Goal: Task Accomplishment & Management: Complete application form

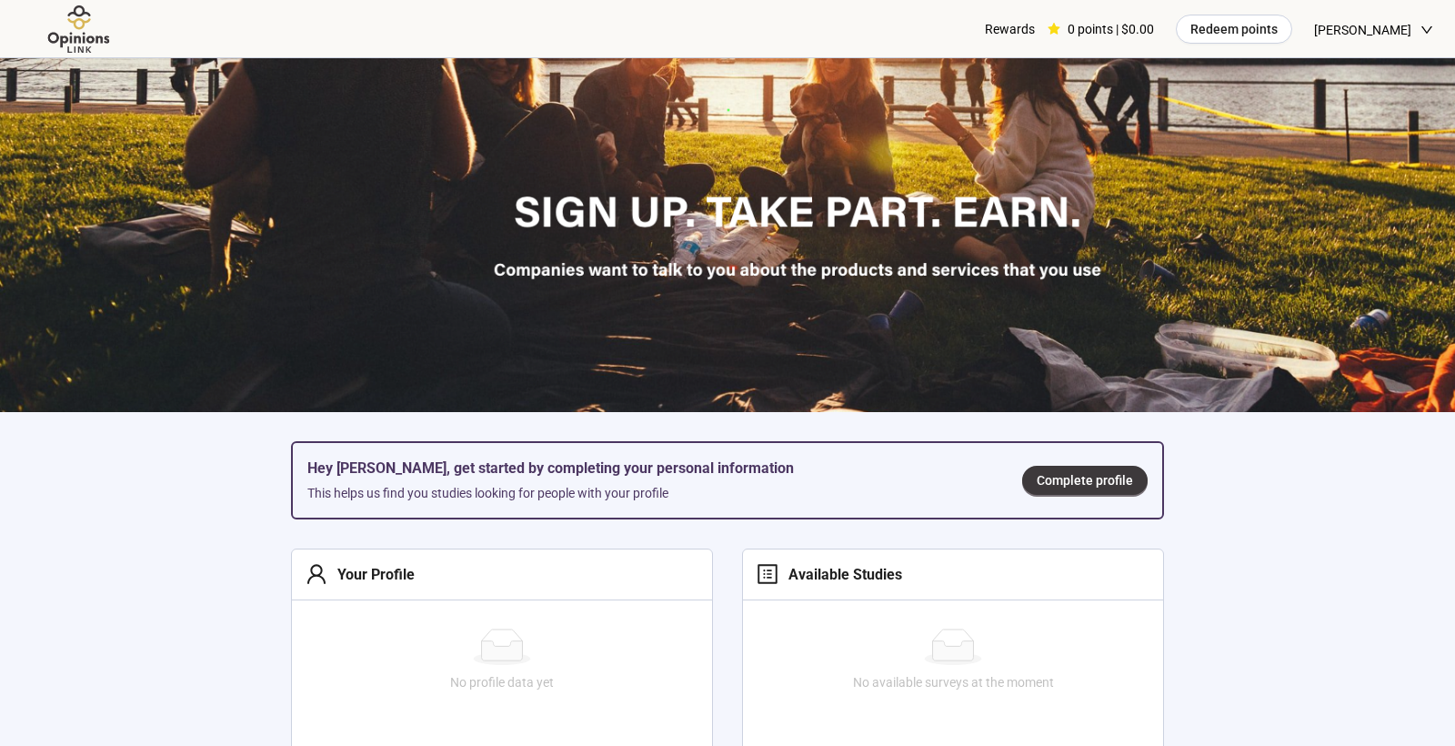
scroll to position [410, 0]
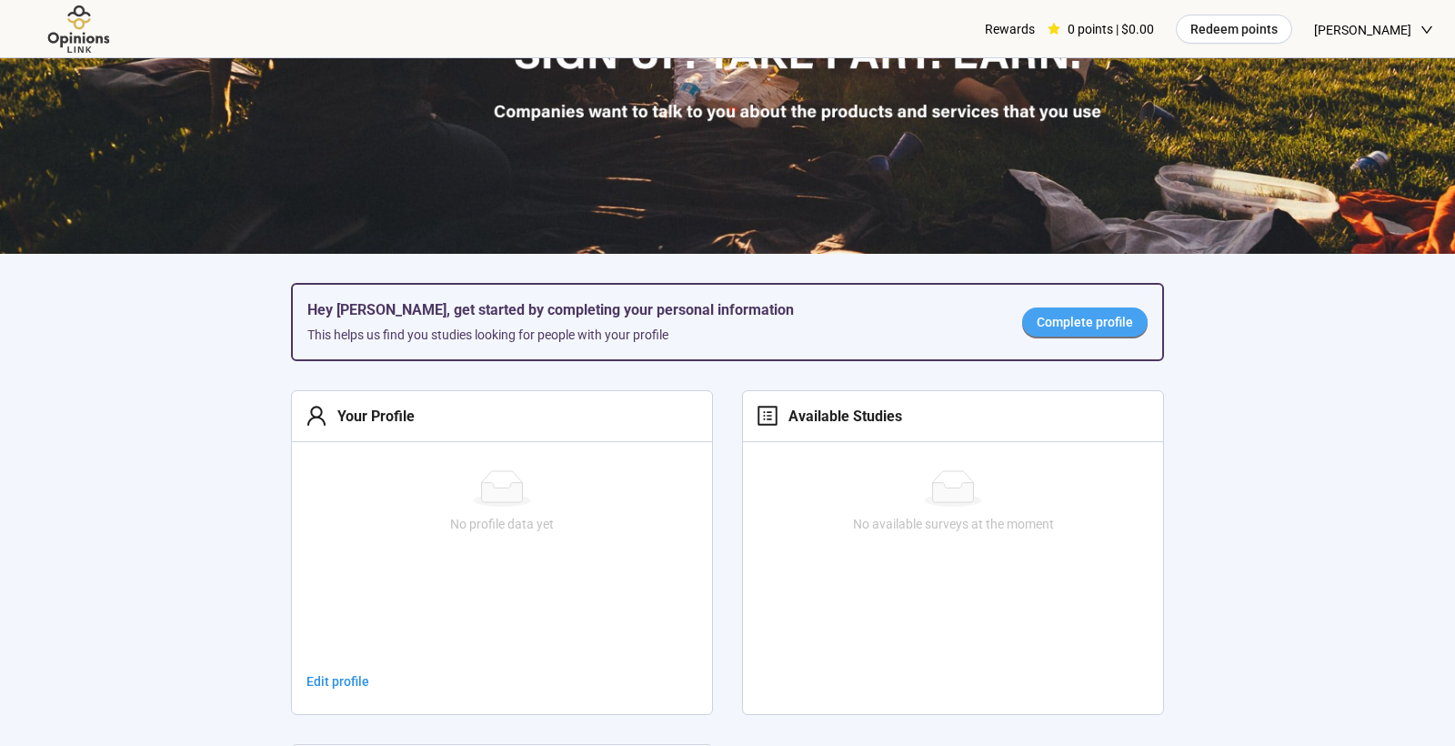
click at [1091, 318] on span "Complete profile" at bounding box center [1085, 322] width 96 height 20
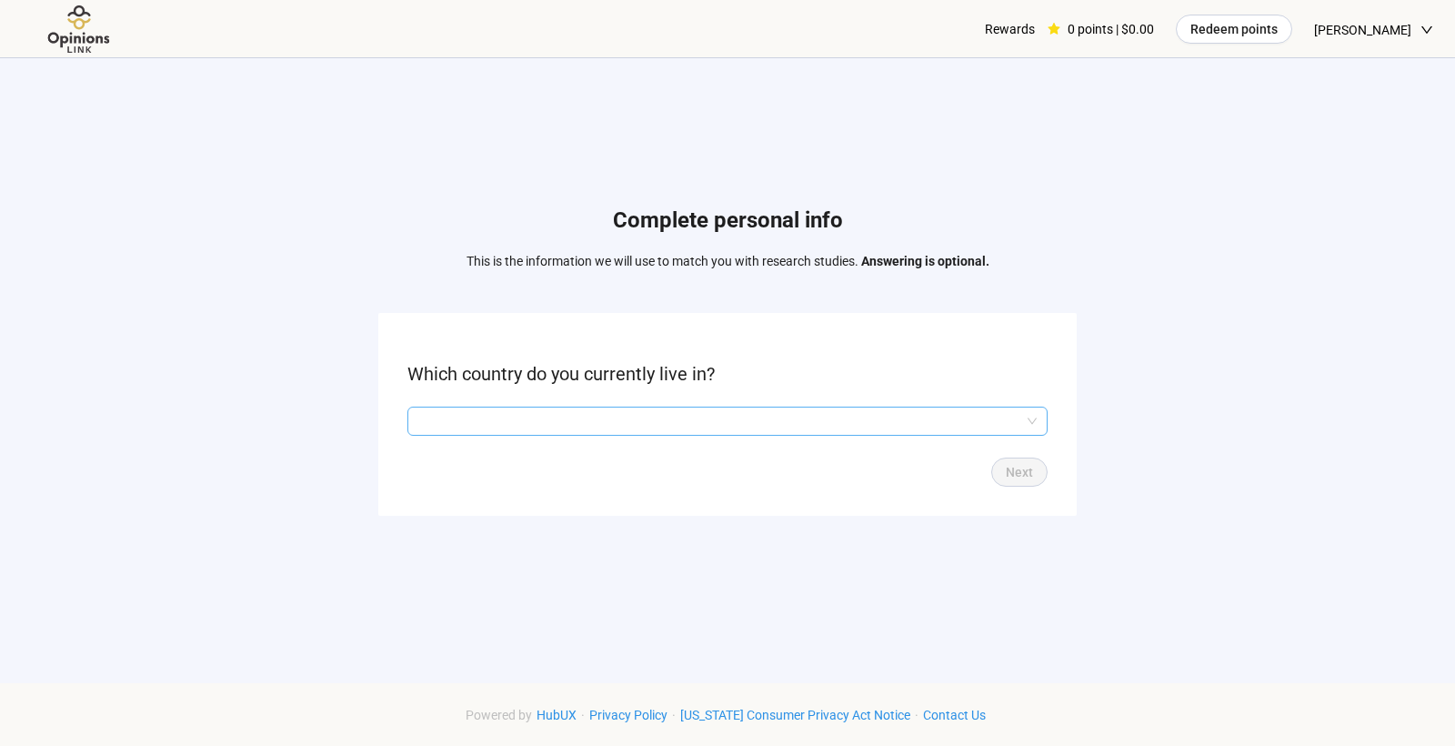
click at [886, 415] on input "search" at bounding box center [727, 420] width 618 height 27
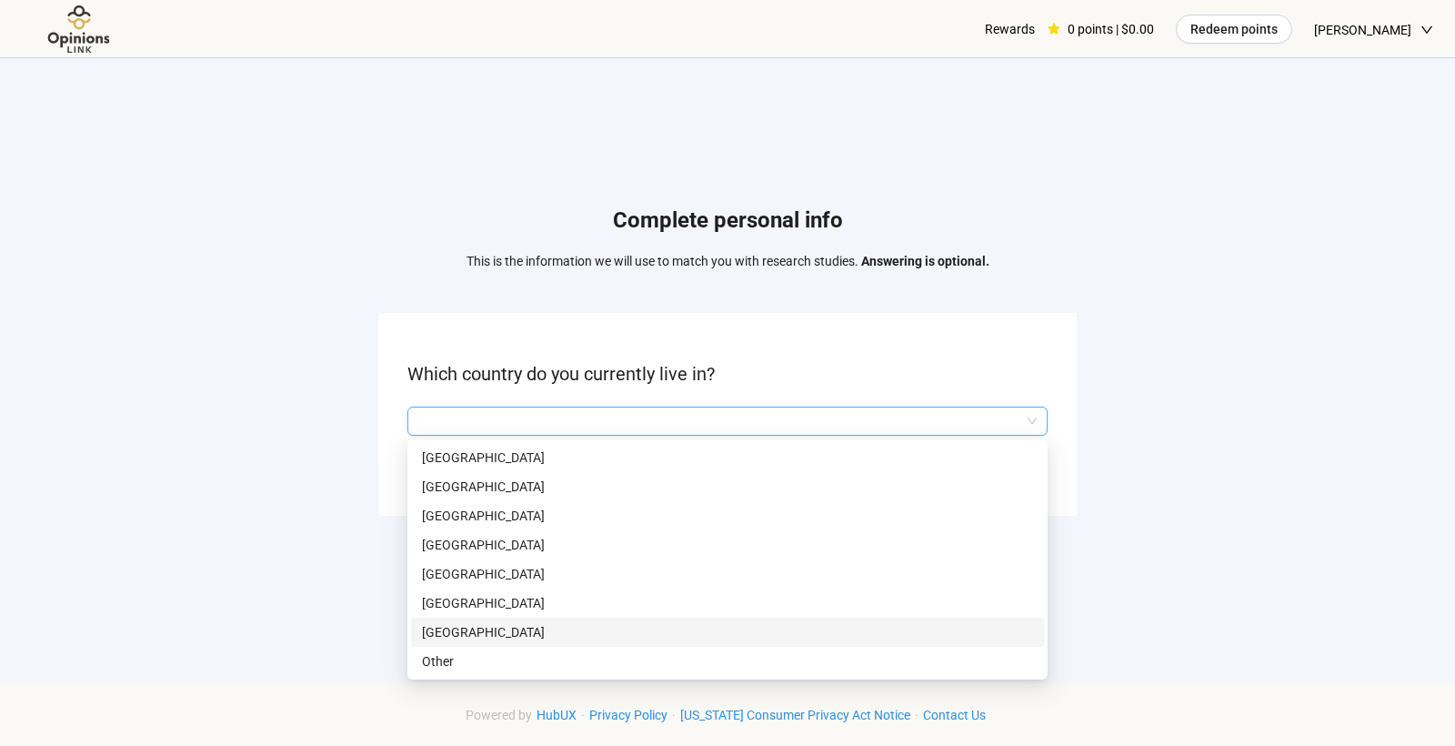
click at [817, 633] on p "[GEOGRAPHIC_DATA]" at bounding box center [727, 632] width 611 height 20
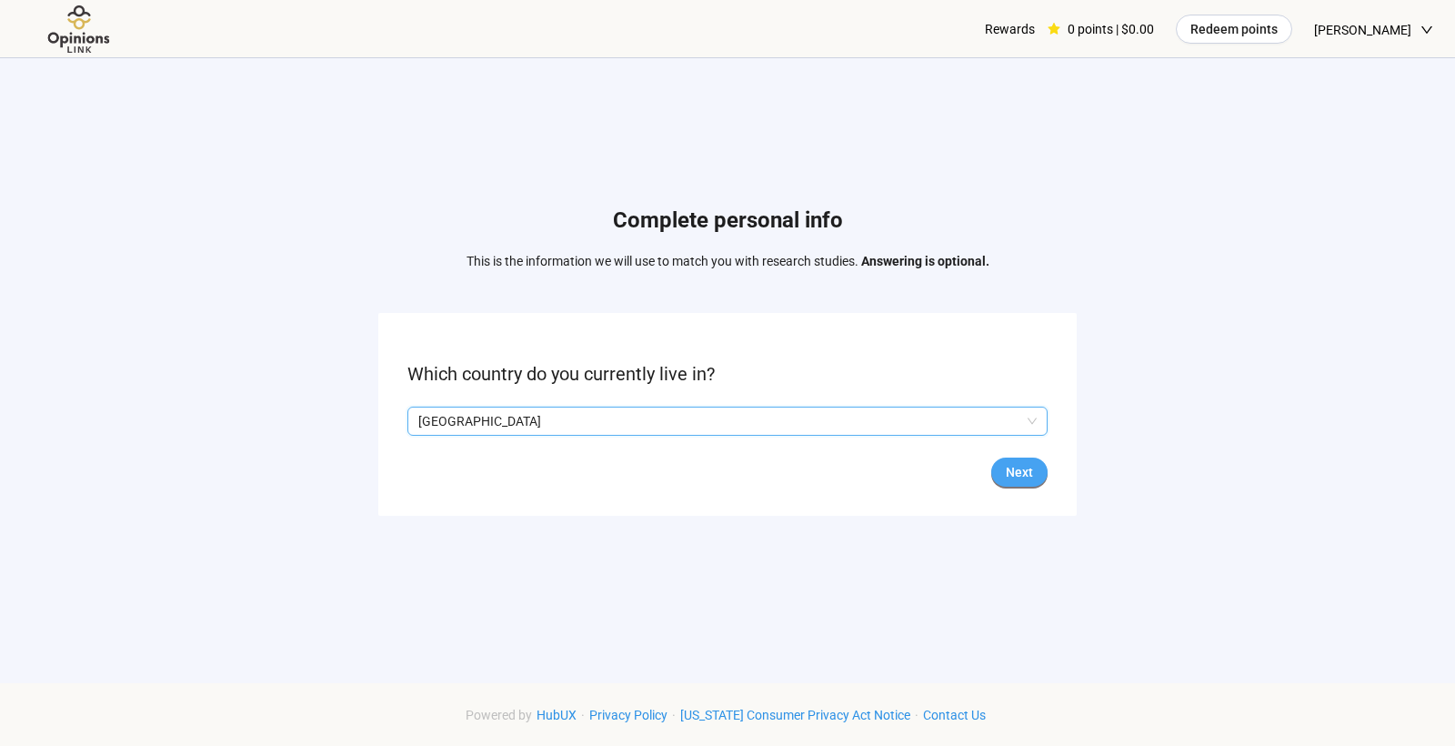
click at [1014, 463] on span "Next" at bounding box center [1019, 472] width 27 height 20
click at [859, 412] on input "search" at bounding box center [727, 420] width 618 height 27
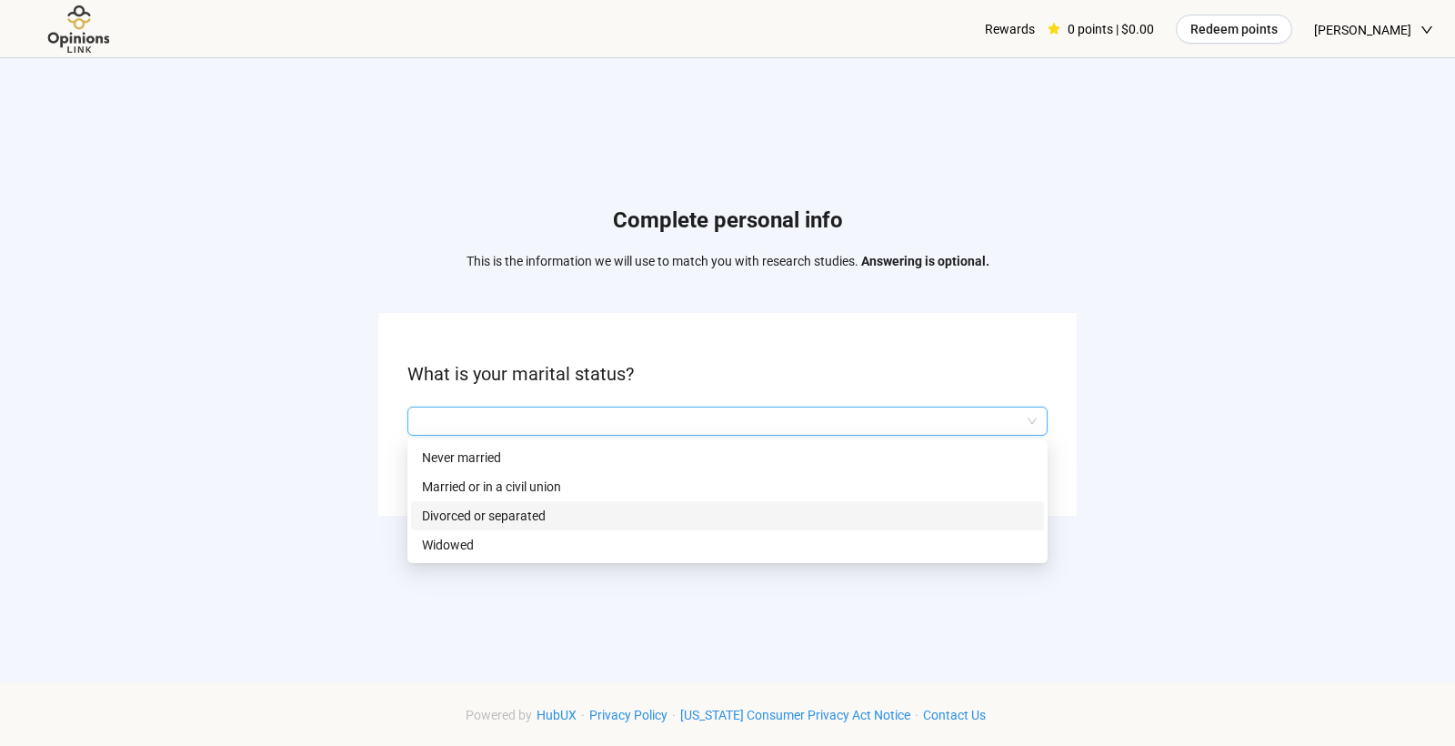
click at [829, 511] on p "Divorced or separated" at bounding box center [727, 516] width 611 height 20
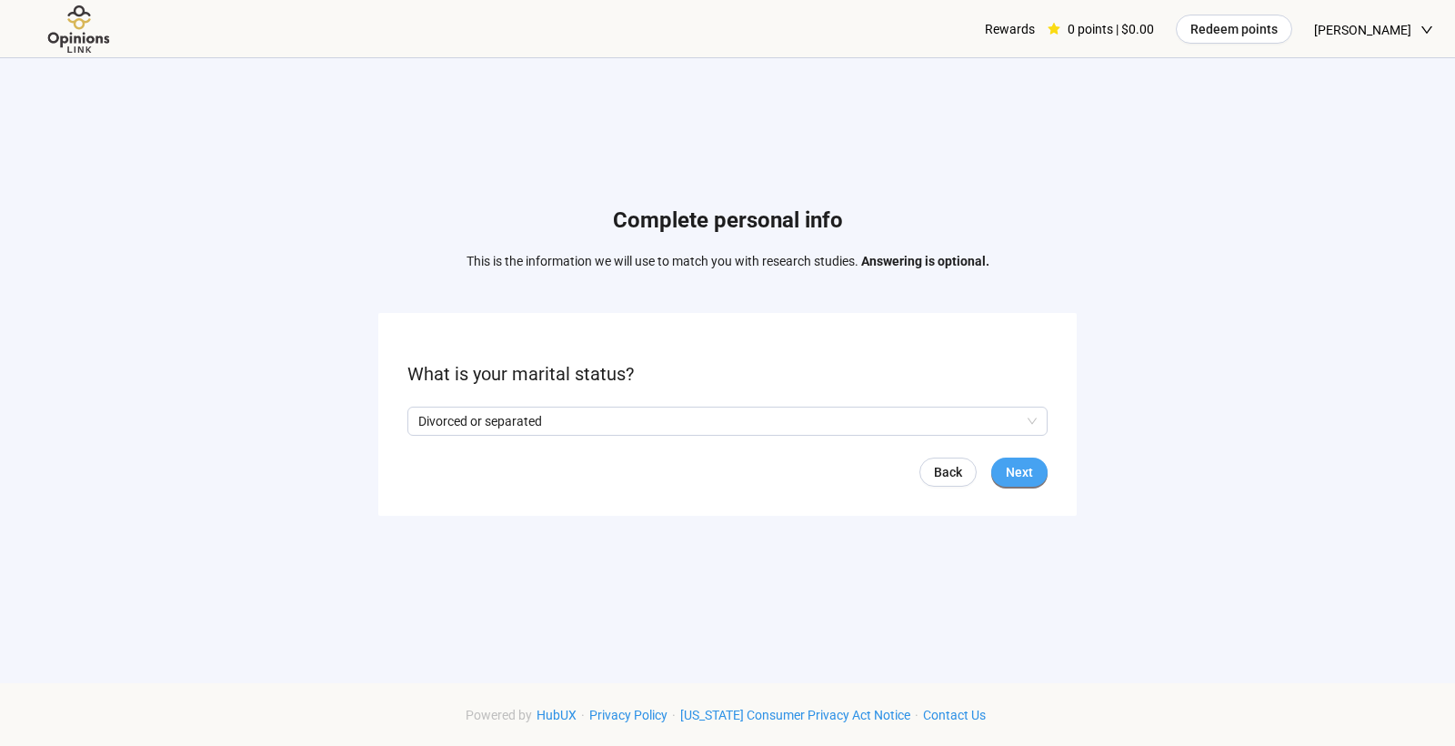
click at [1027, 462] on span "Next" at bounding box center [1019, 472] width 27 height 20
click at [1011, 421] on input "search" at bounding box center [727, 420] width 618 height 27
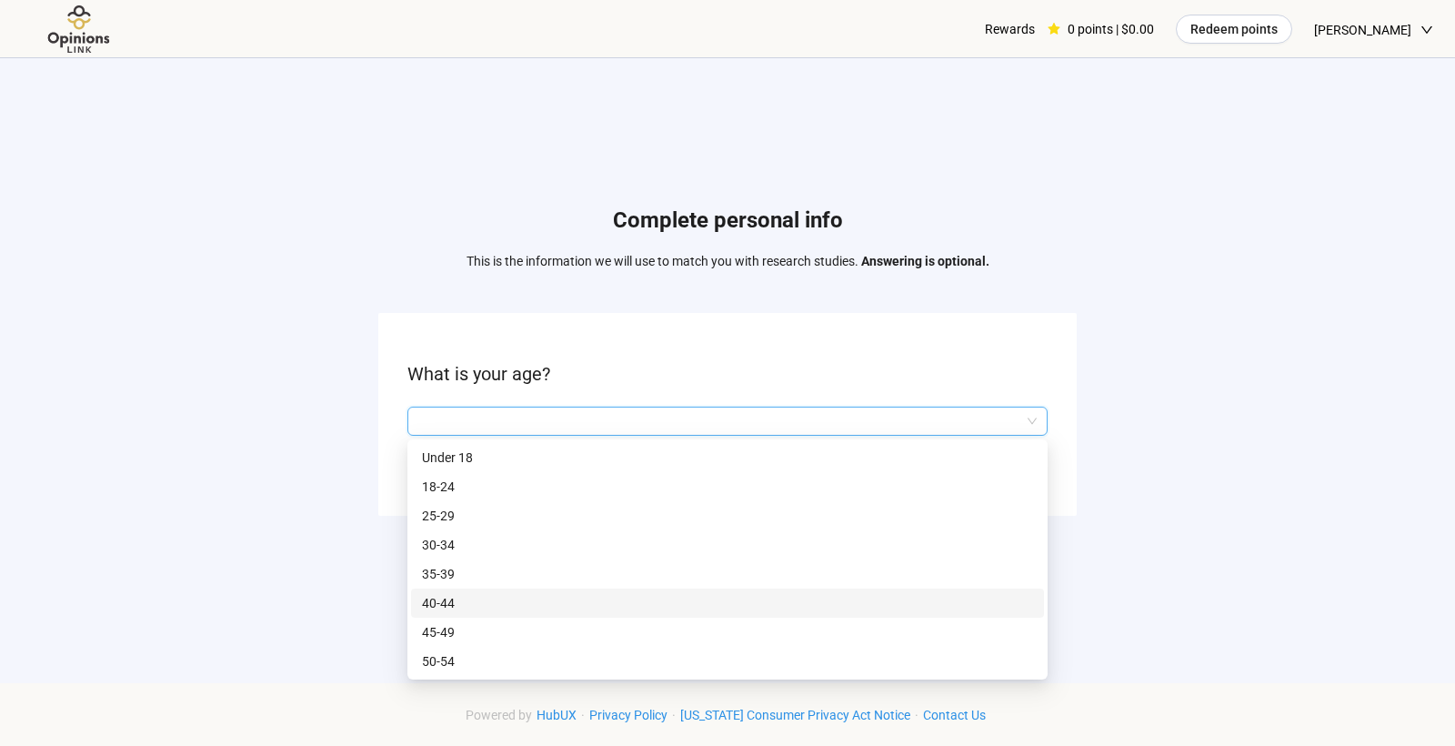
click at [896, 605] on p "40-44" at bounding box center [727, 603] width 611 height 20
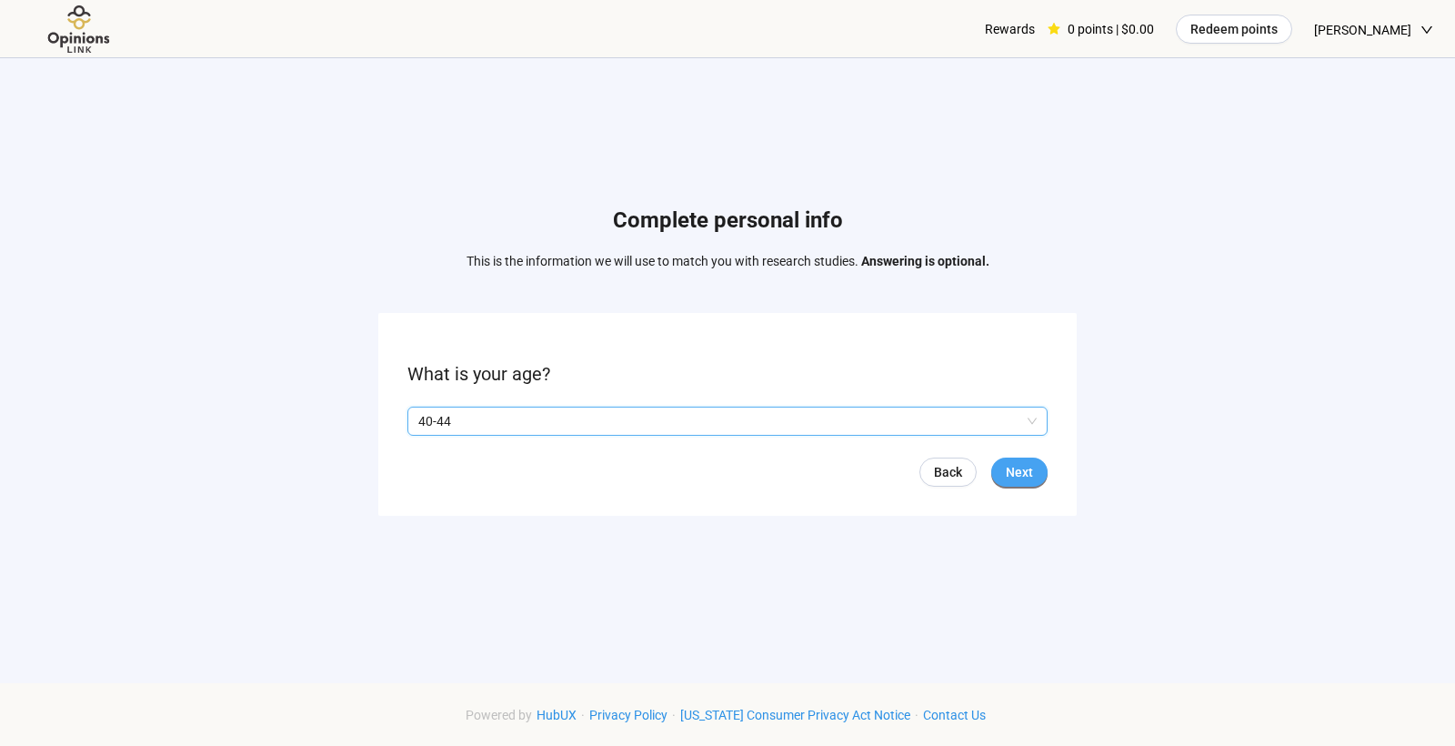
click at [1040, 470] on button "Next" at bounding box center [1019, 471] width 56 height 29
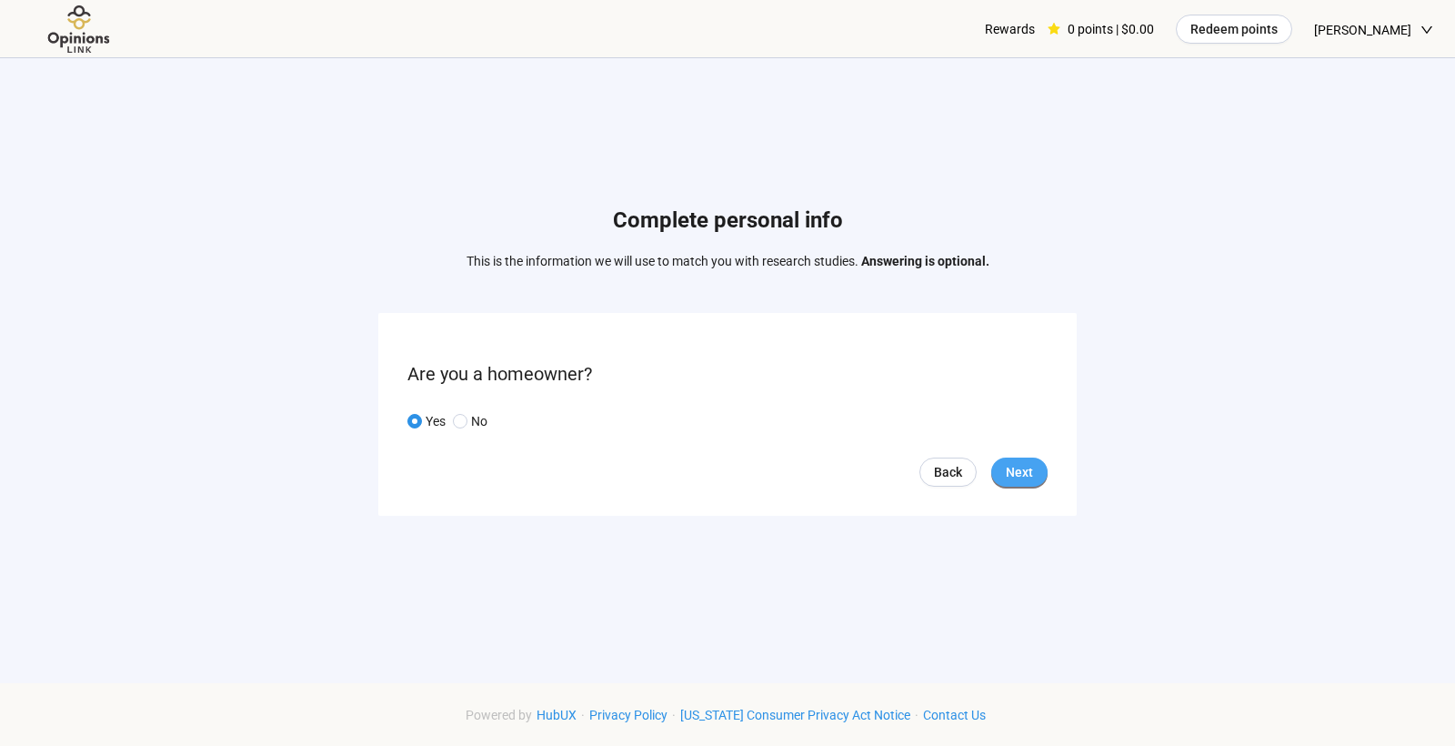
click at [1001, 465] on button "Next" at bounding box center [1019, 471] width 56 height 29
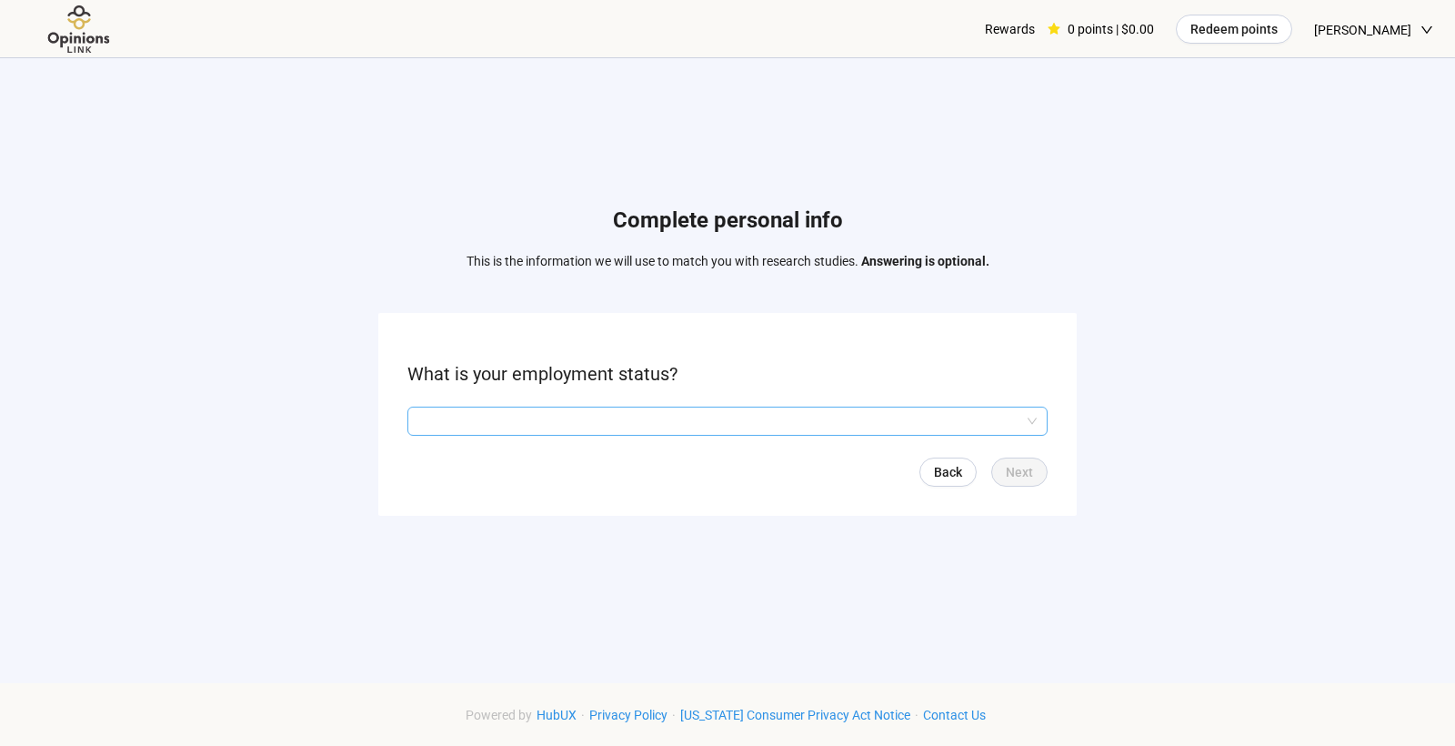
click at [819, 424] on input "search" at bounding box center [727, 420] width 618 height 27
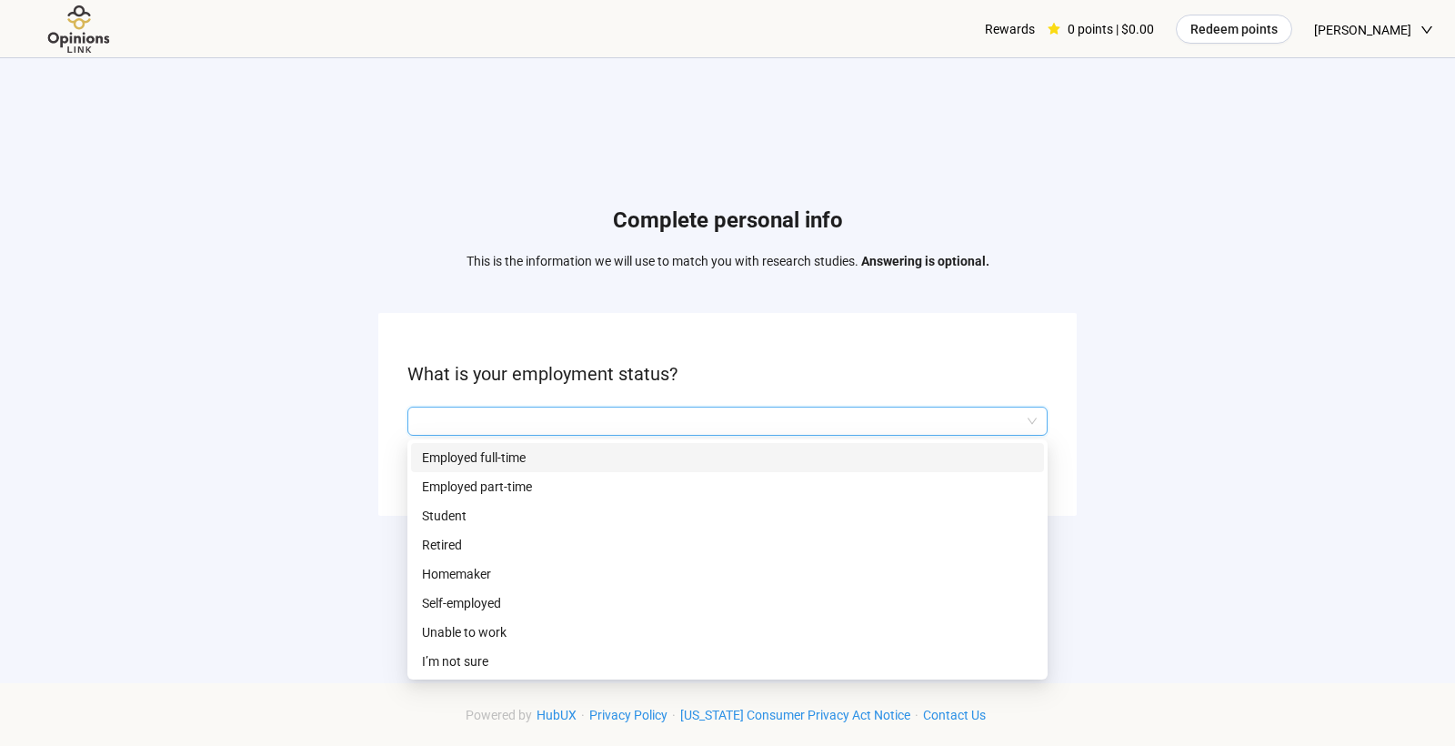
click at [810, 449] on p "Employed full-time" at bounding box center [727, 457] width 611 height 20
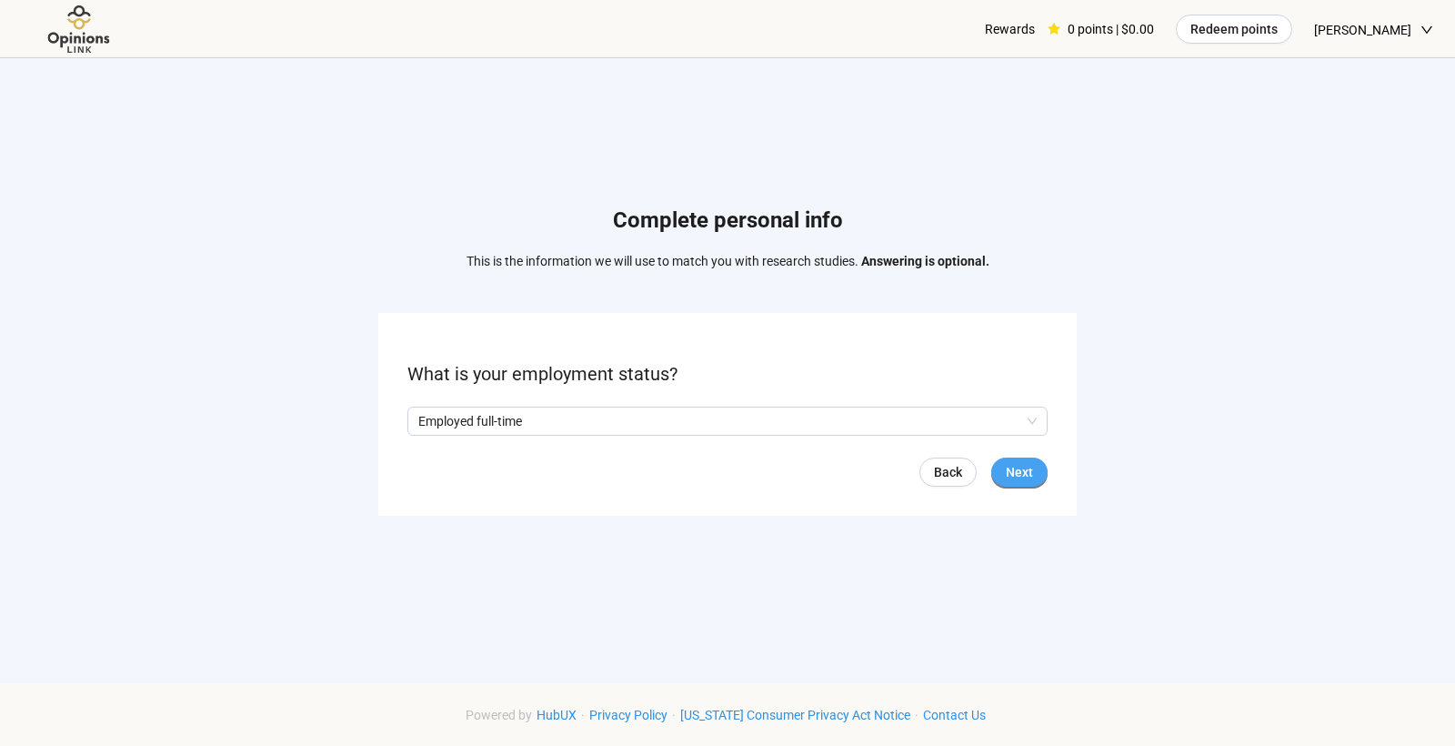
click at [1030, 462] on span "Next" at bounding box center [1019, 472] width 27 height 20
click at [982, 417] on input "search" at bounding box center [727, 420] width 618 height 27
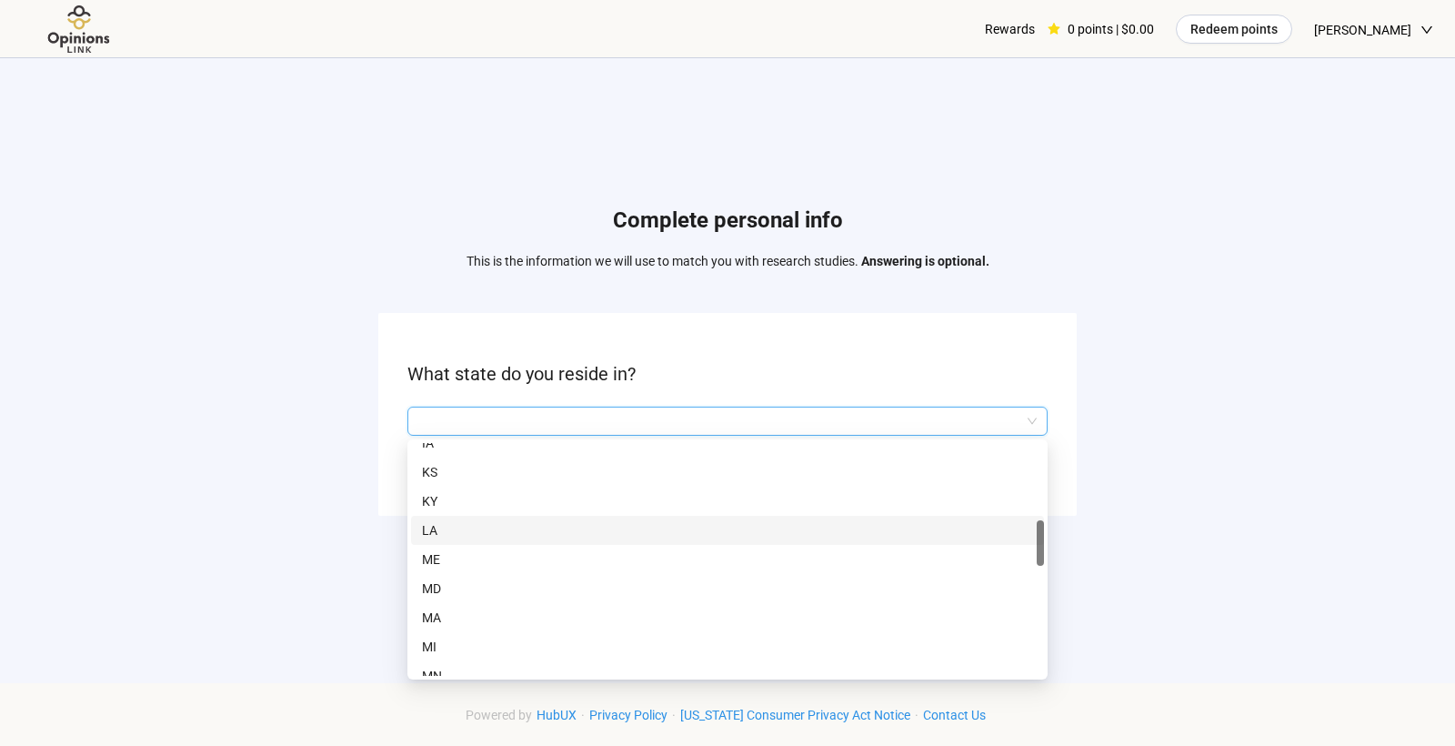
scroll to position [453, 0]
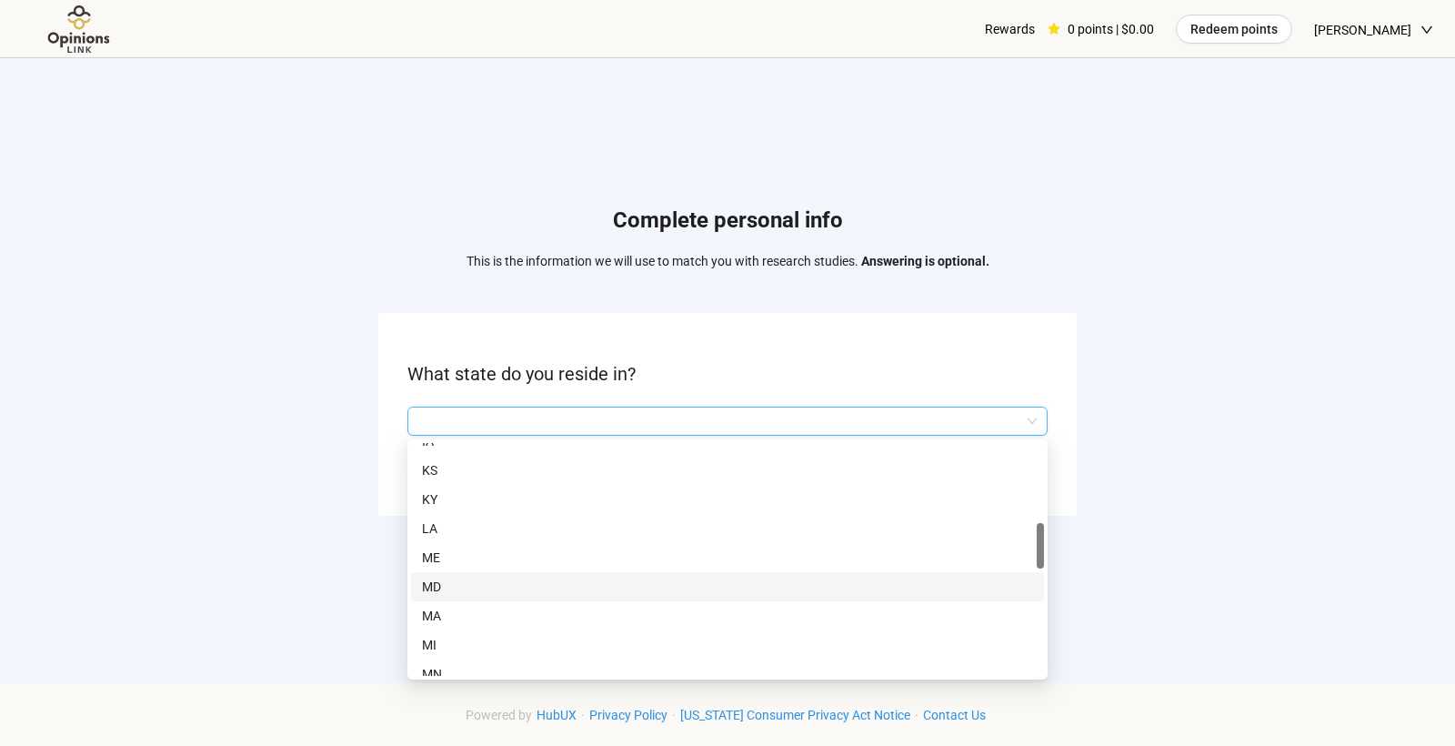
click at [835, 598] on div "MD" at bounding box center [727, 586] width 633 height 29
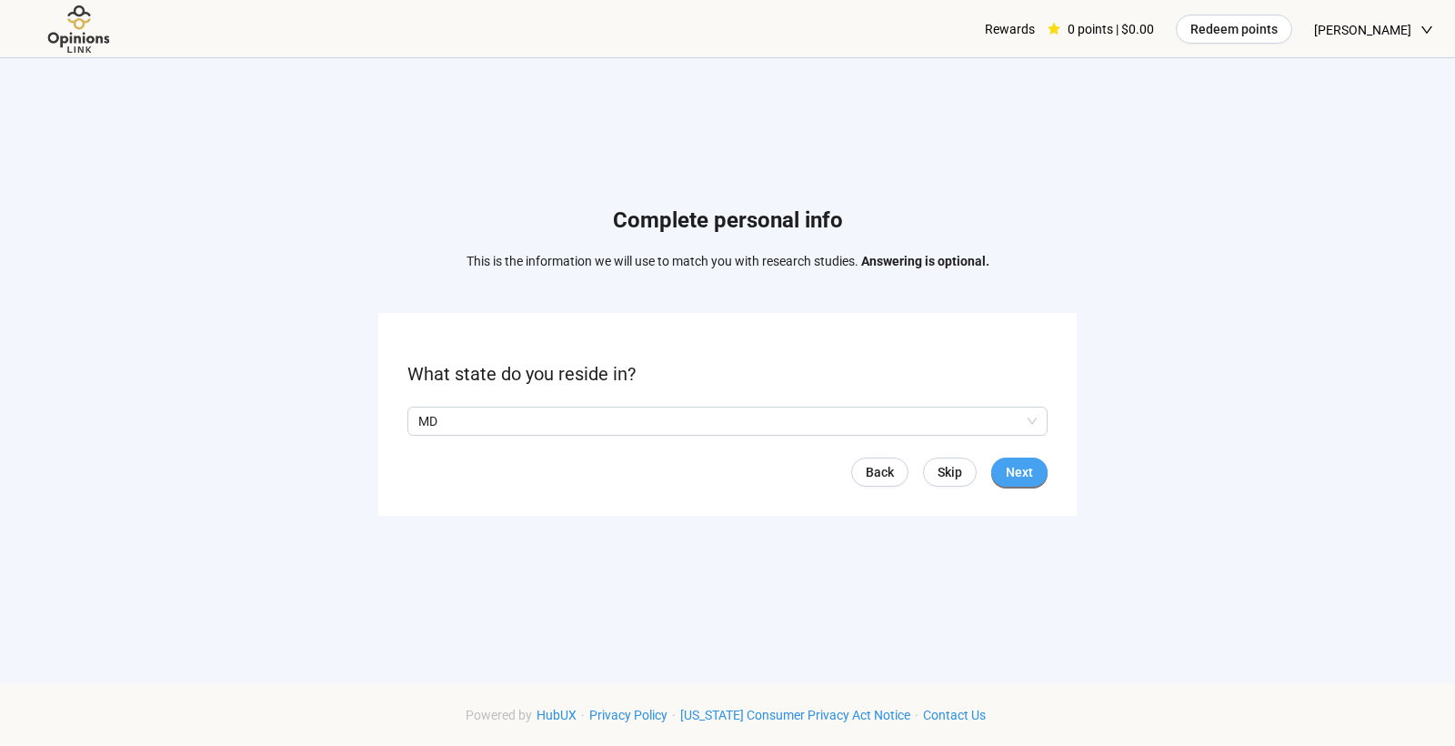
click at [1041, 470] on button "Next" at bounding box center [1019, 471] width 56 height 29
click at [993, 417] on input "search" at bounding box center [727, 420] width 618 height 27
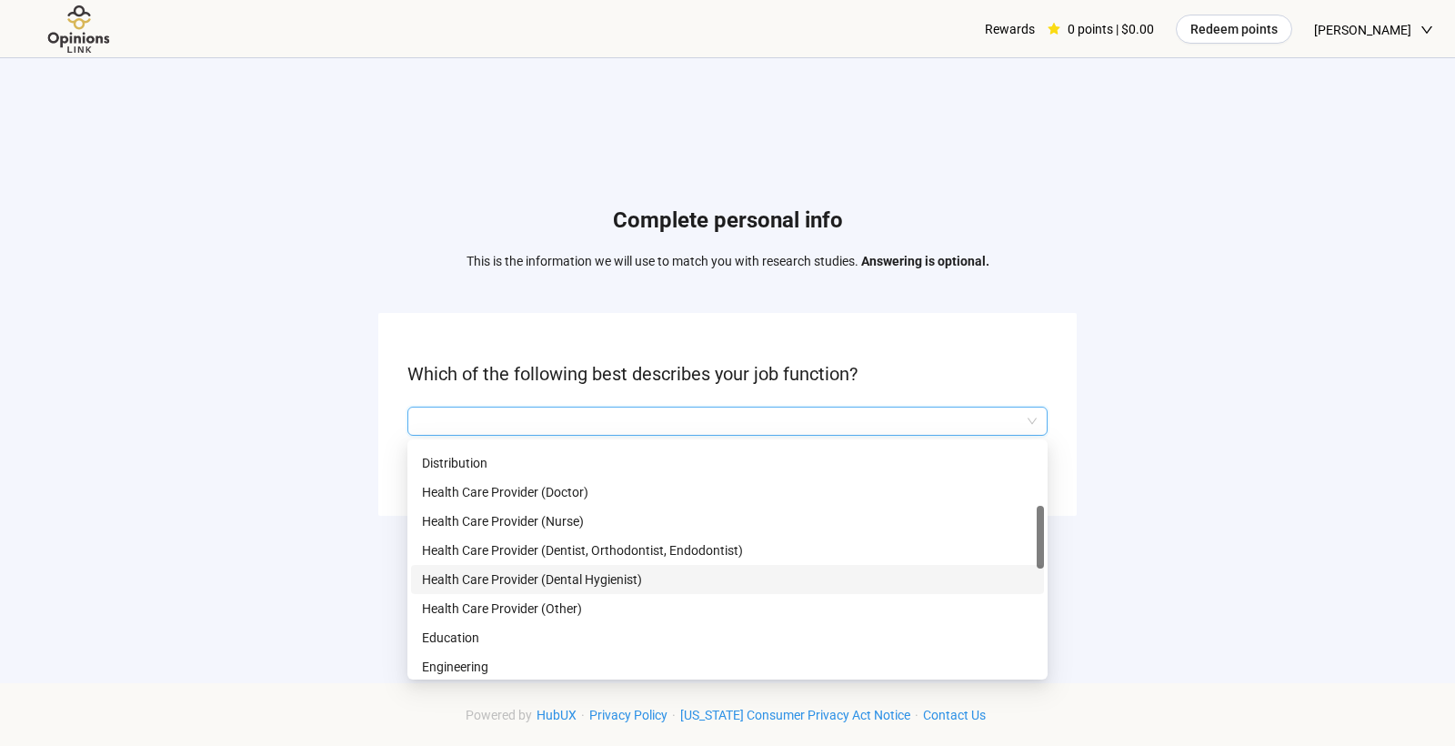
scroll to position [270, 0]
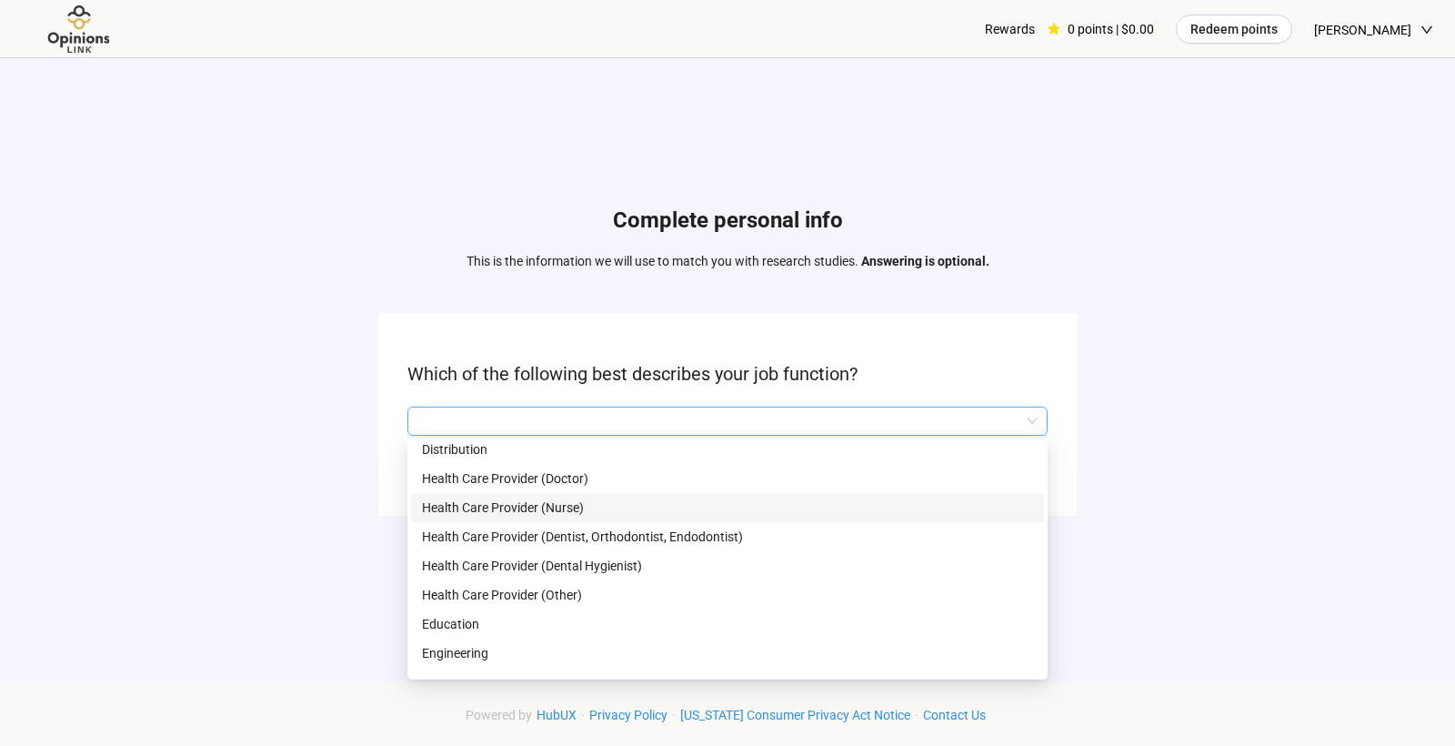
click at [919, 509] on p "Health Care Provider (Nurse)" at bounding box center [727, 507] width 611 height 20
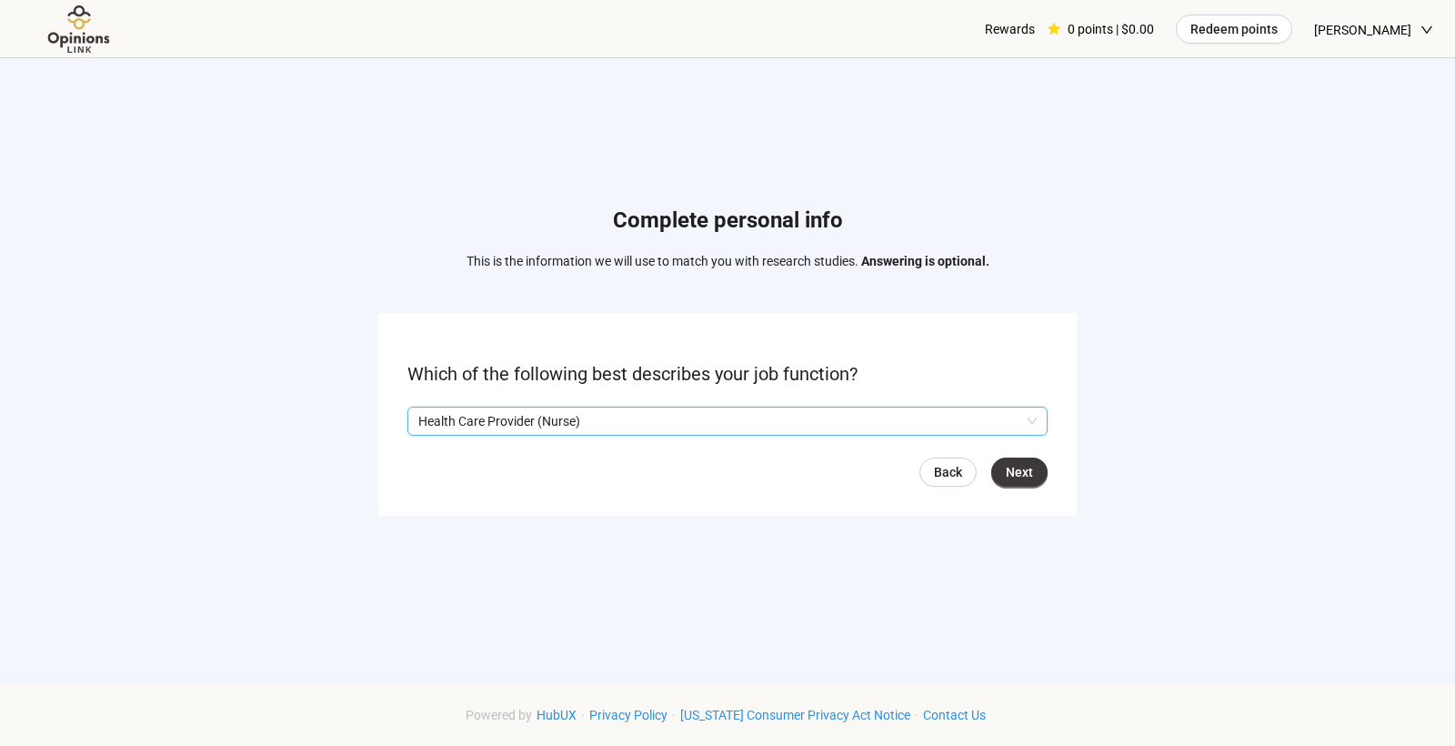
click at [1050, 467] on form "Which of the following best describes your job function? Q2hhcmFjdGVyaXN0aWNBbn…" at bounding box center [727, 414] width 698 height 203
click at [1030, 472] on span "Next" at bounding box center [1019, 472] width 27 height 20
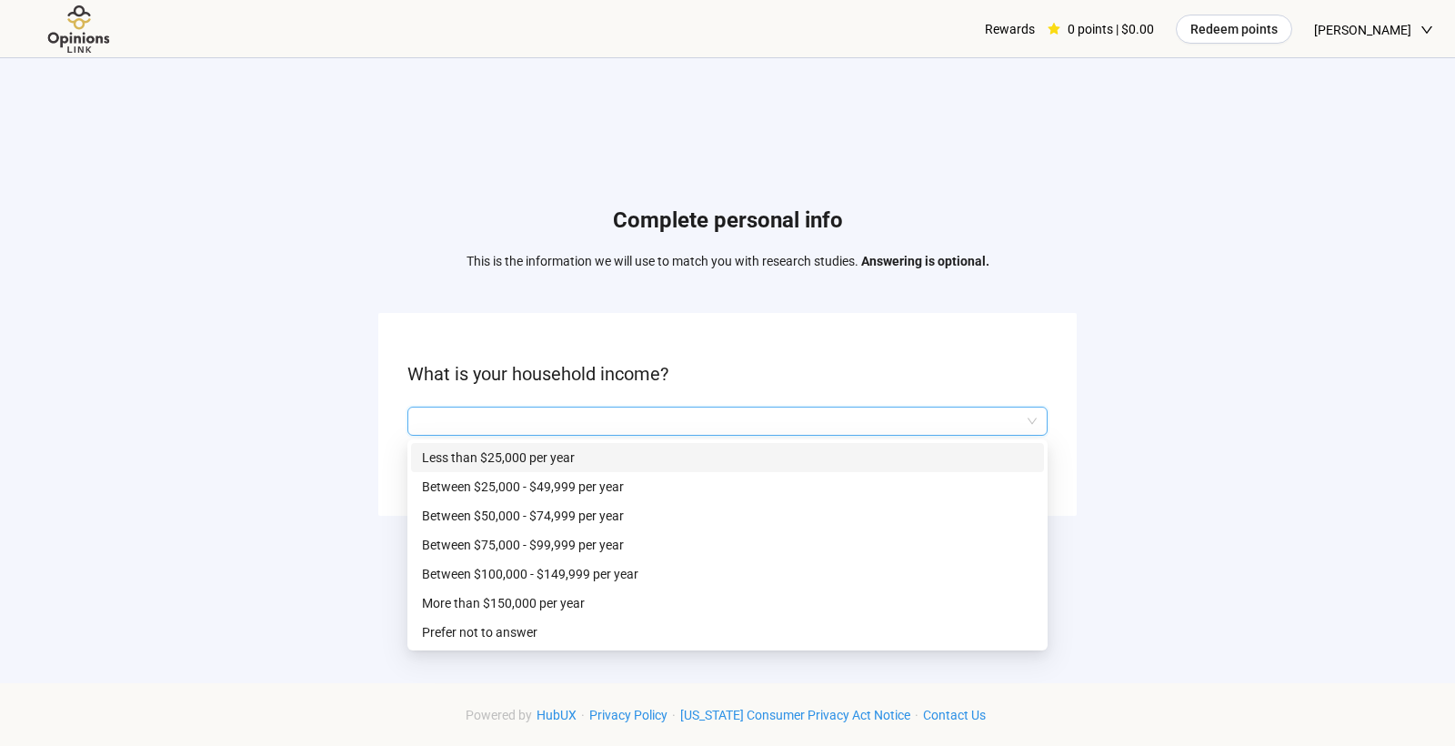
click at [1003, 419] on input "search" at bounding box center [727, 420] width 618 height 27
click at [931, 612] on div "More than $150,000 per year" at bounding box center [727, 602] width 633 height 29
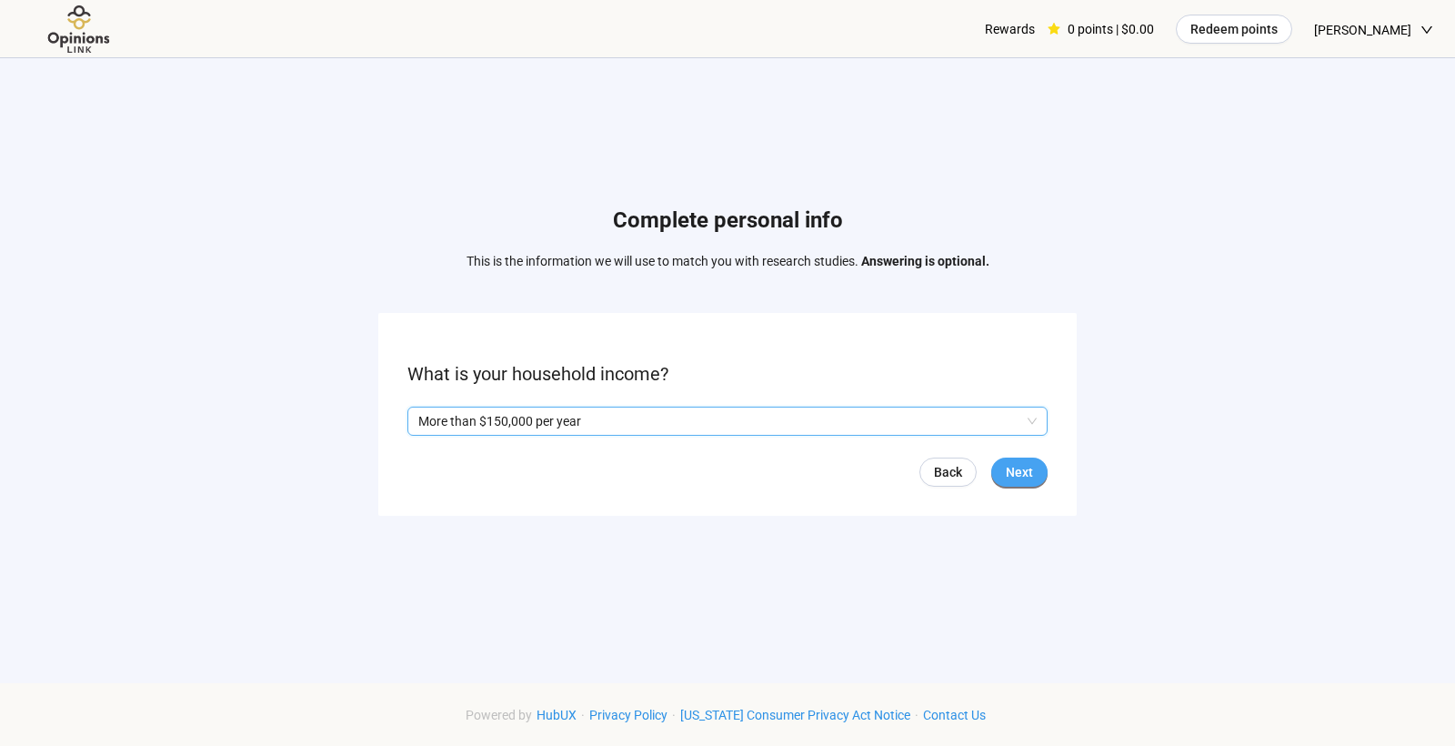
click at [1030, 471] on span "Next" at bounding box center [1019, 472] width 27 height 20
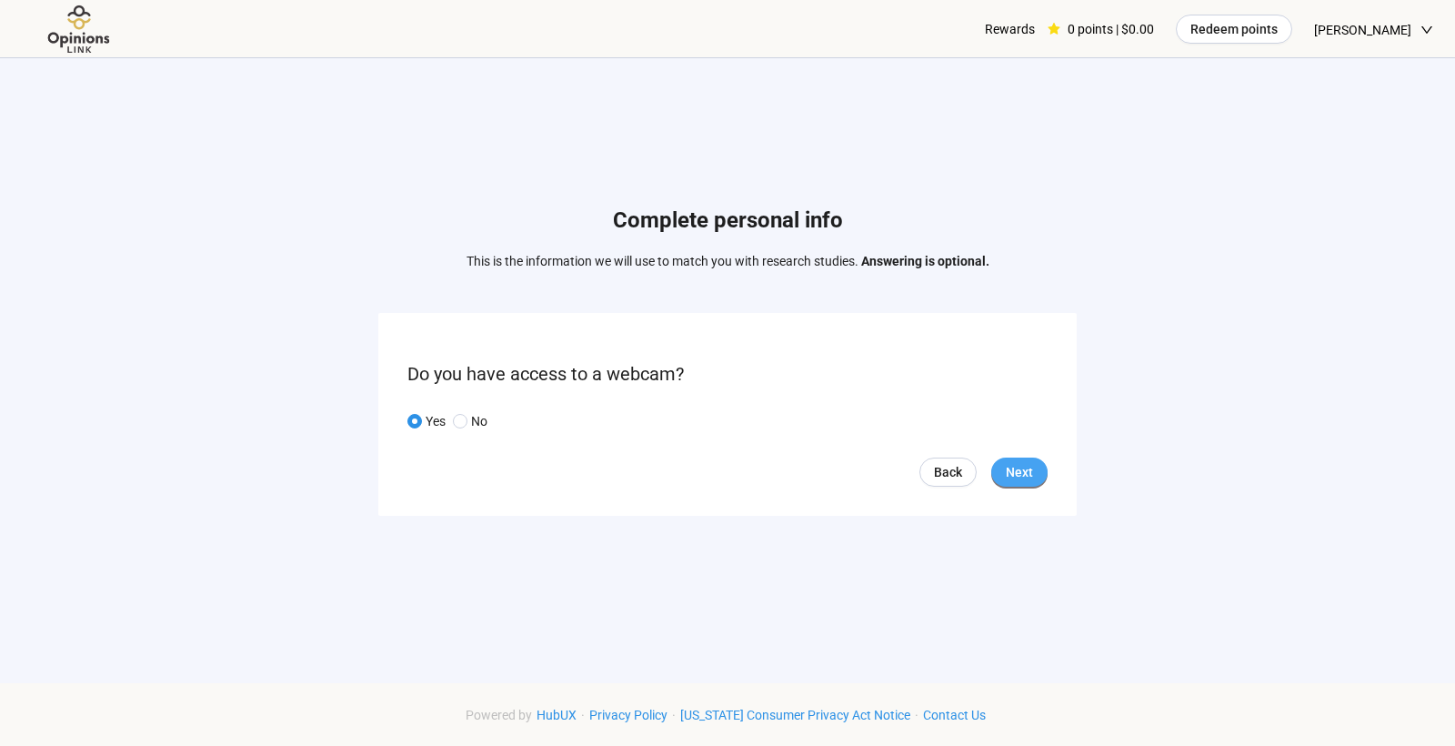
click at [1012, 476] on span "Next" at bounding box center [1019, 472] width 27 height 20
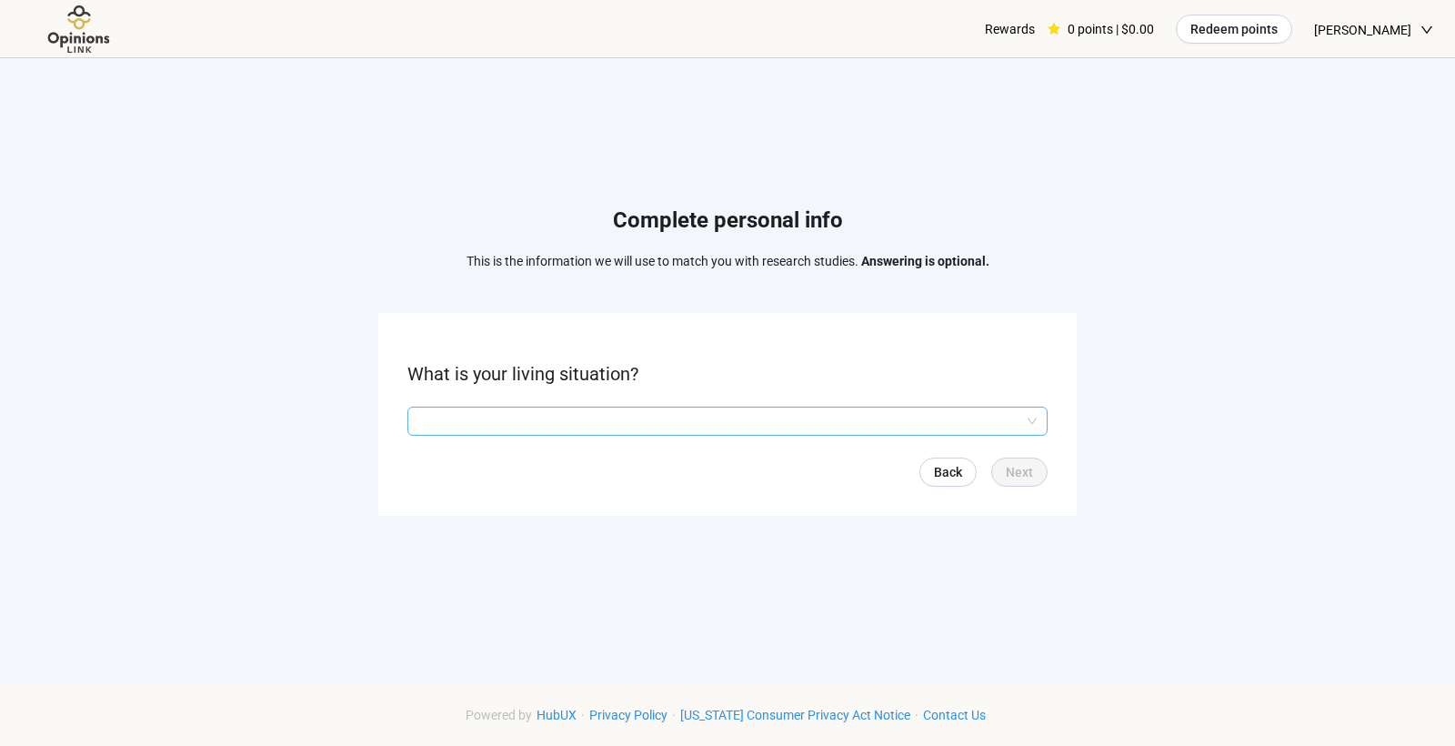
click at [833, 425] on input "search" at bounding box center [727, 420] width 618 height 27
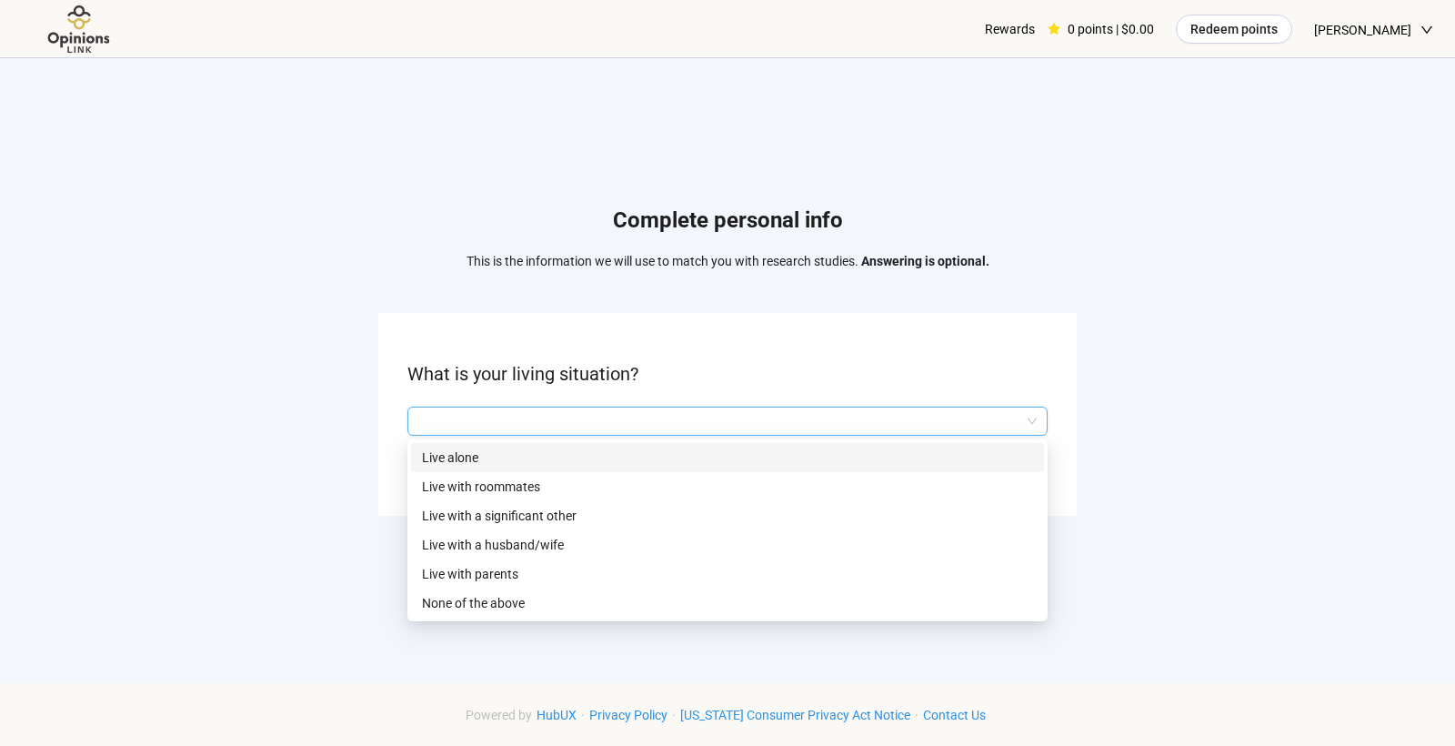
click at [826, 449] on p "Live alone" at bounding box center [727, 457] width 611 height 20
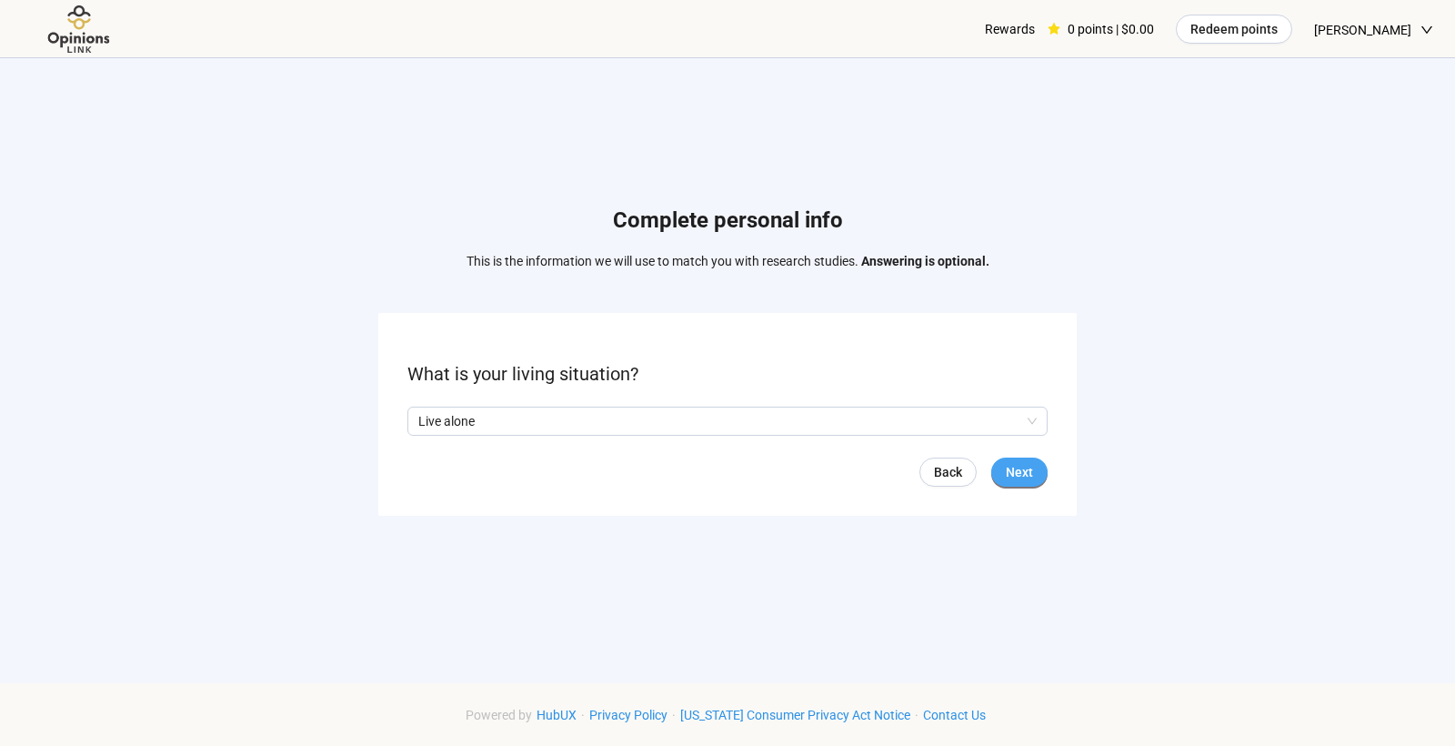
click at [1037, 472] on button "Next" at bounding box center [1019, 471] width 56 height 29
click at [963, 425] on input "search" at bounding box center [727, 420] width 618 height 27
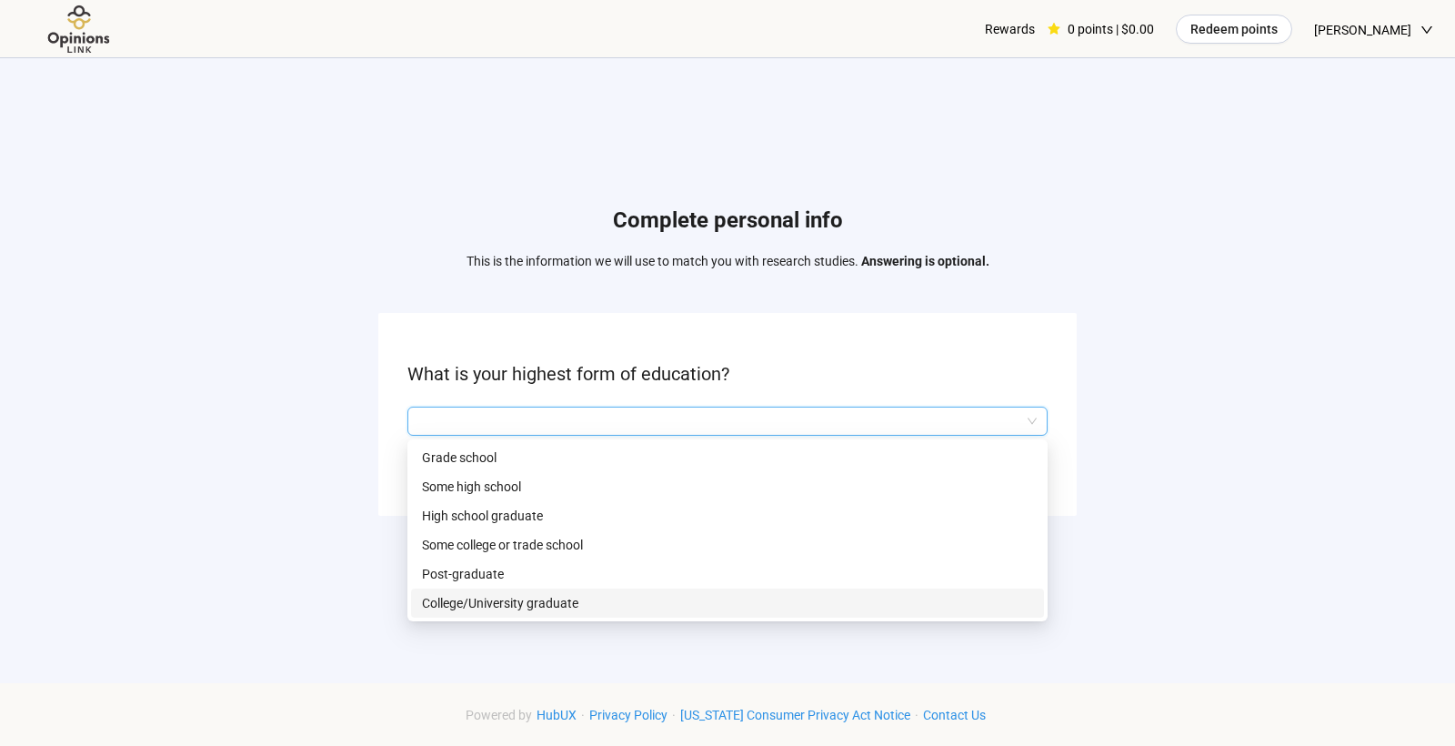
click at [891, 608] on p "College/University graduate" at bounding box center [727, 603] width 611 height 20
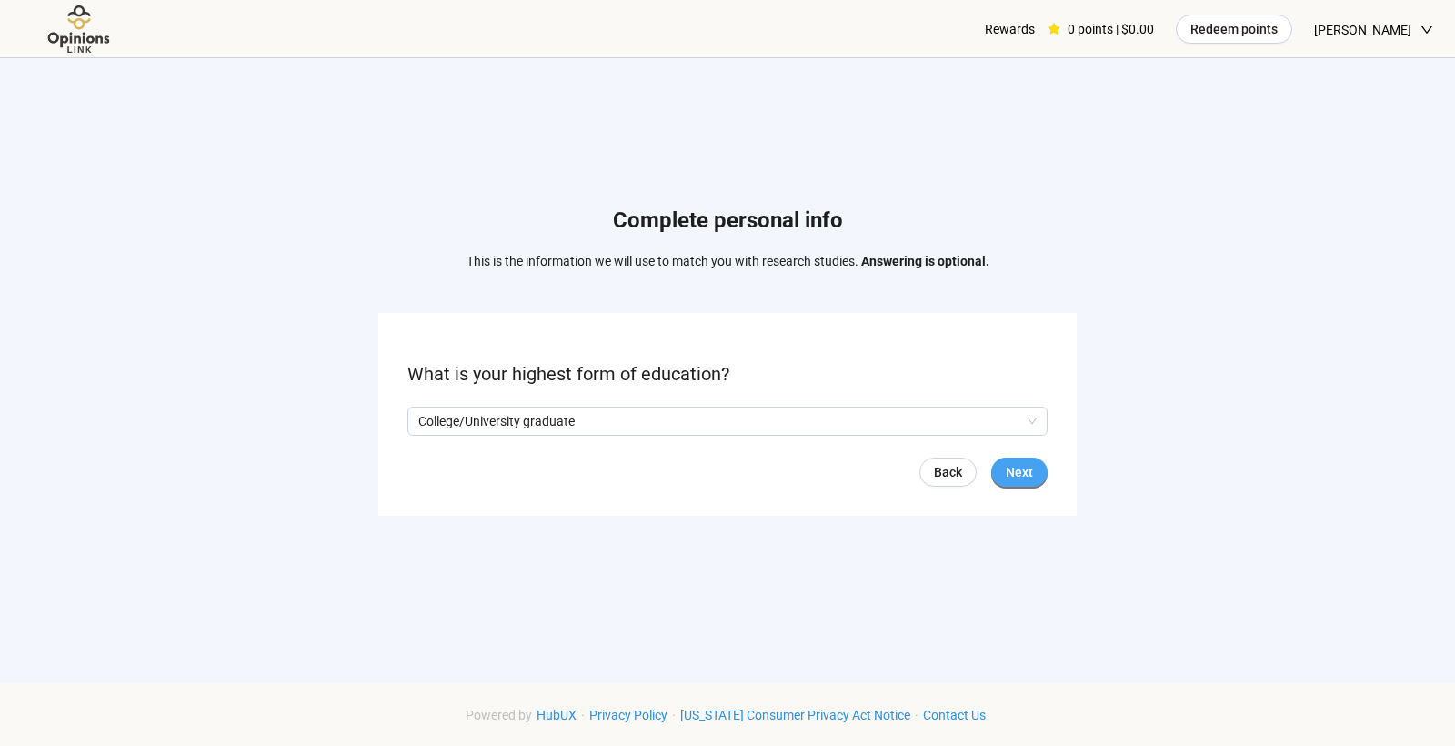
click at [1030, 468] on span "Next" at bounding box center [1019, 472] width 27 height 20
click at [1002, 417] on input "search" at bounding box center [727, 420] width 618 height 27
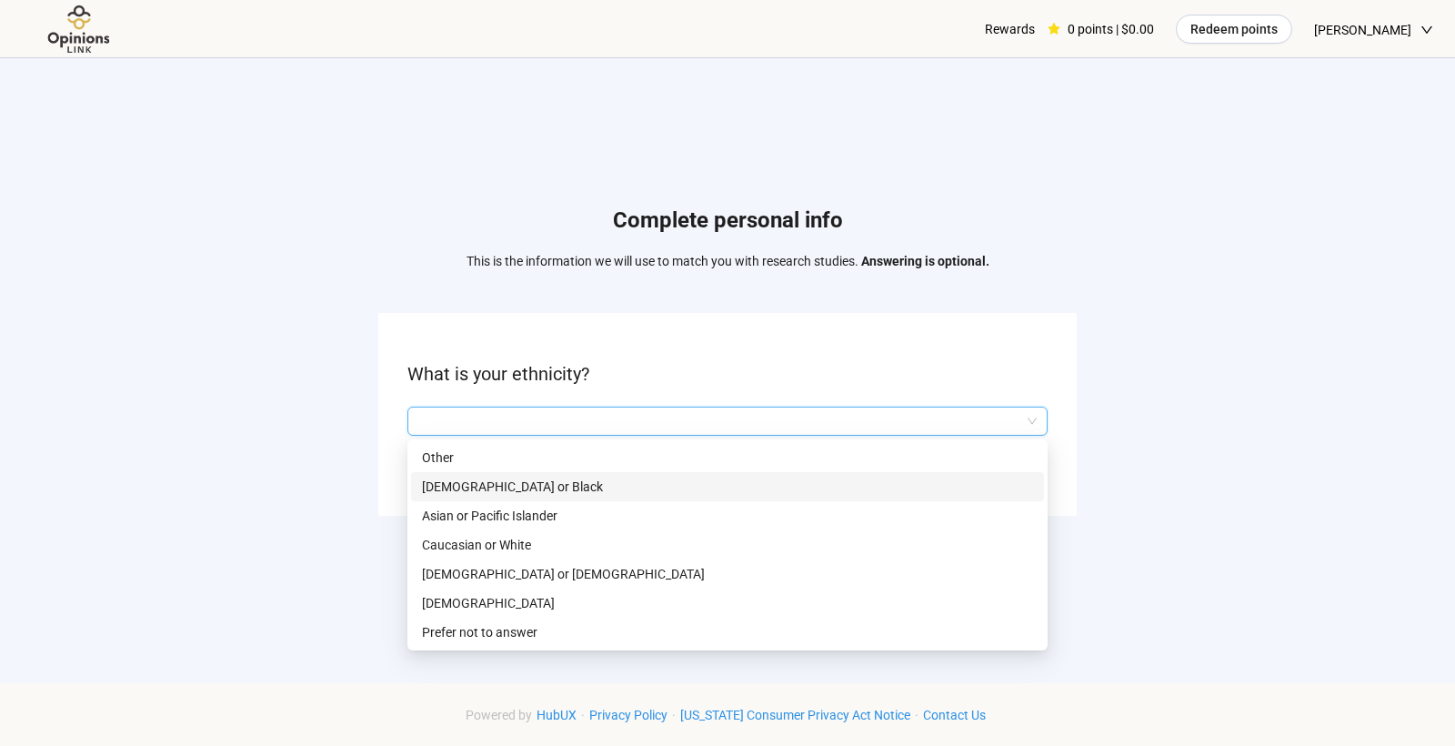
click at [954, 477] on p "[DEMOGRAPHIC_DATA] or Black" at bounding box center [727, 487] width 611 height 20
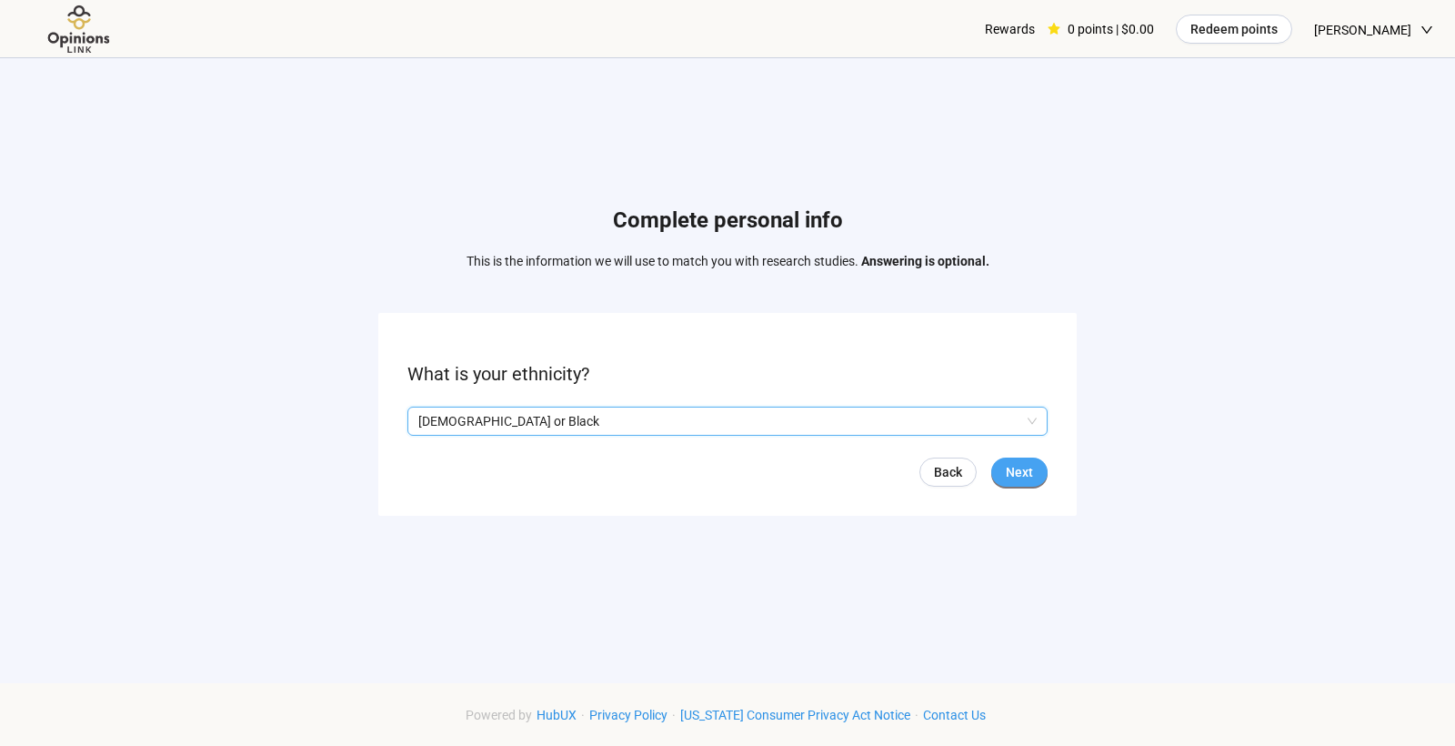
click at [1039, 457] on button "Next" at bounding box center [1019, 471] width 56 height 29
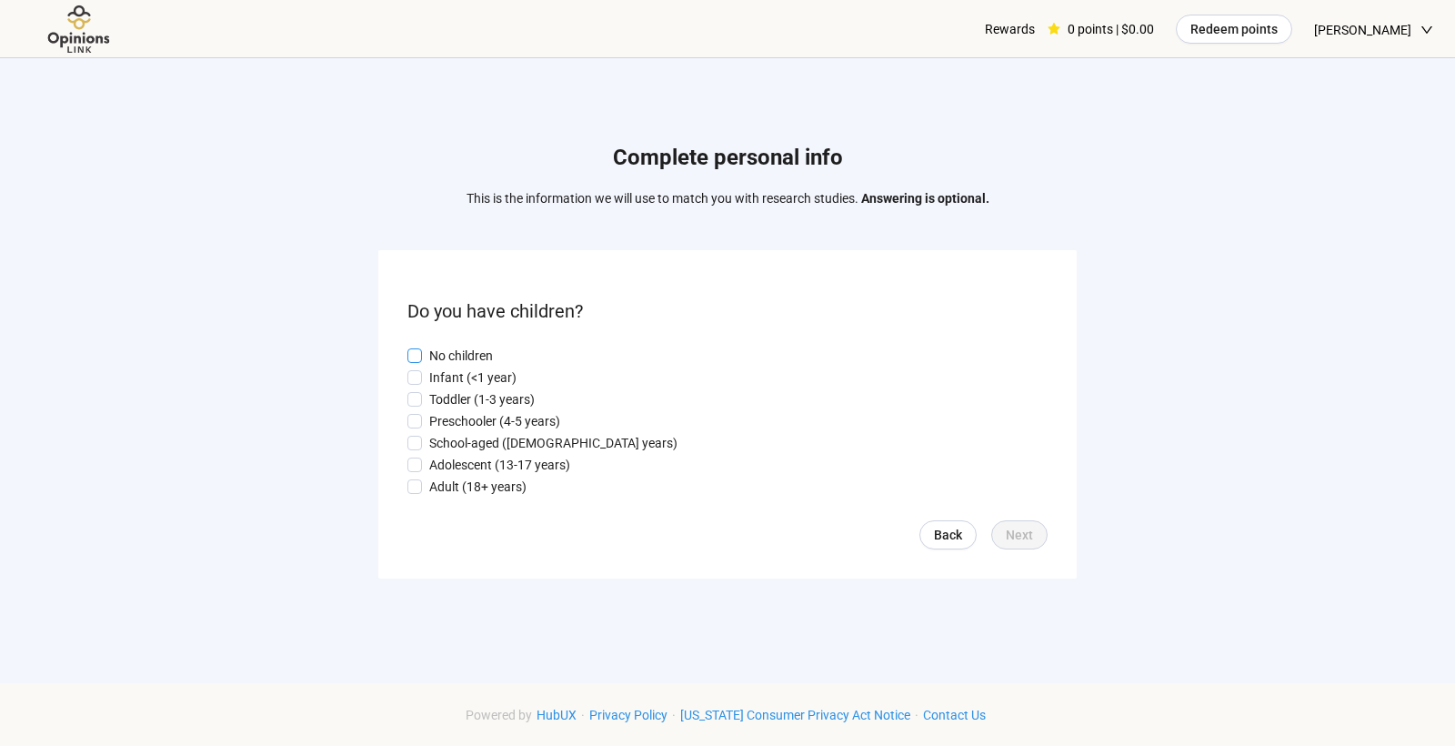
click at [477, 346] on p "No children" at bounding box center [461, 356] width 64 height 20
click at [1030, 533] on span "Next" at bounding box center [1019, 535] width 27 height 20
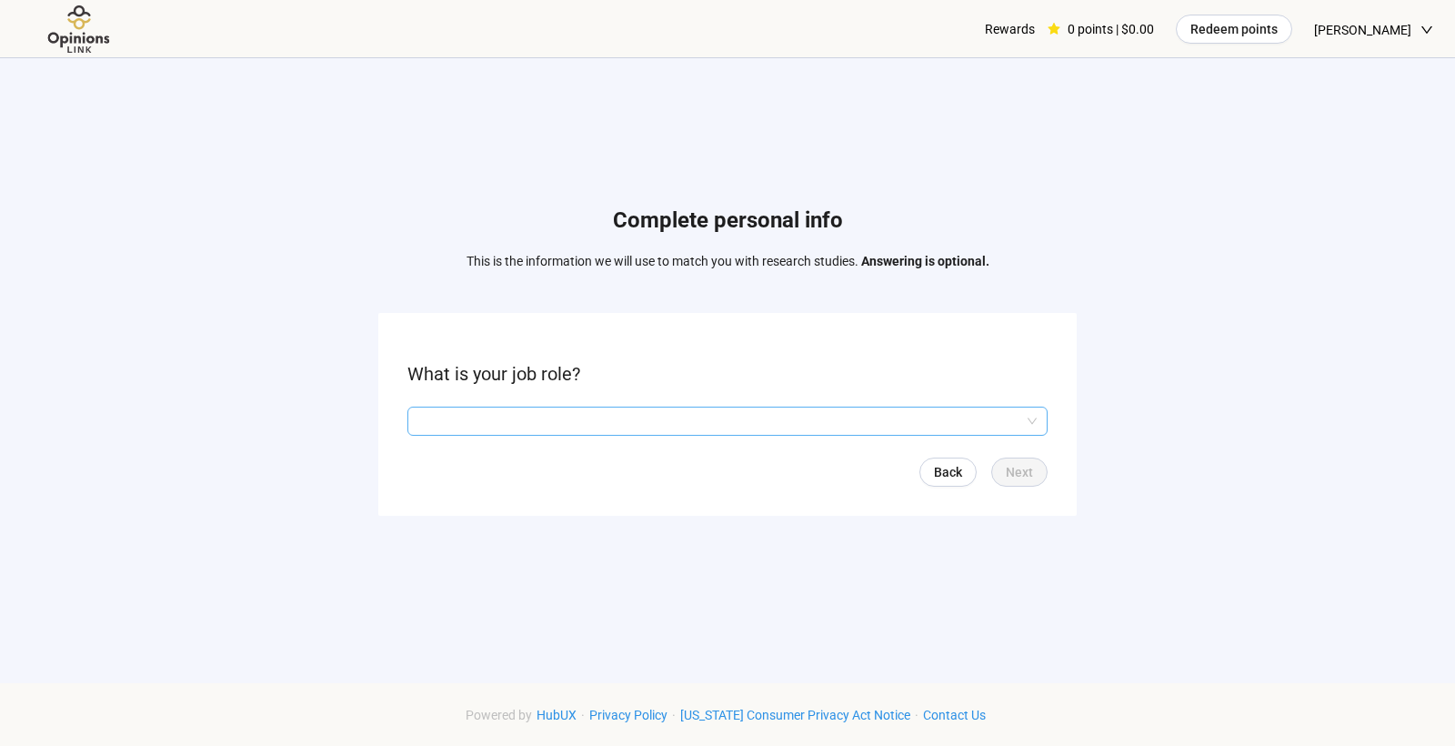
click at [718, 419] on input "search" at bounding box center [727, 420] width 618 height 27
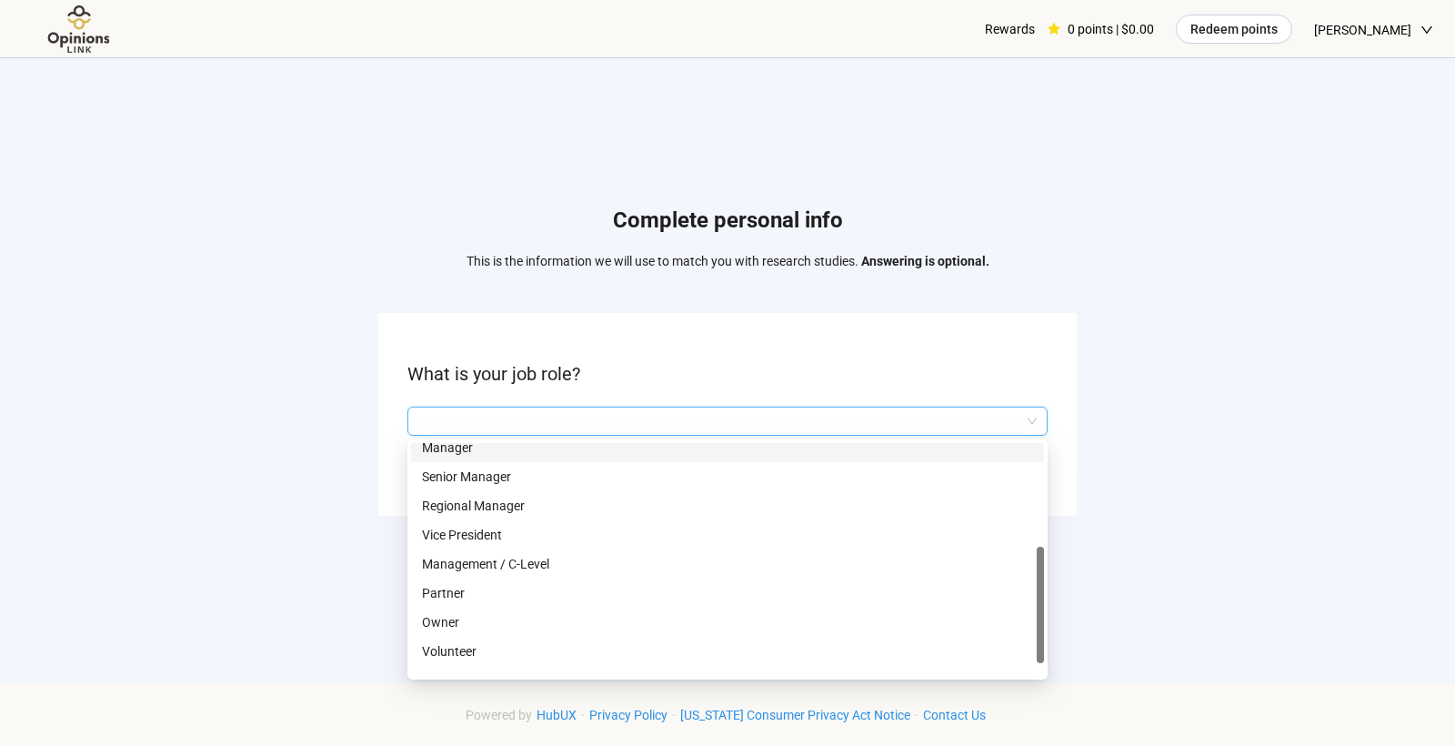
scroll to position [116, 0]
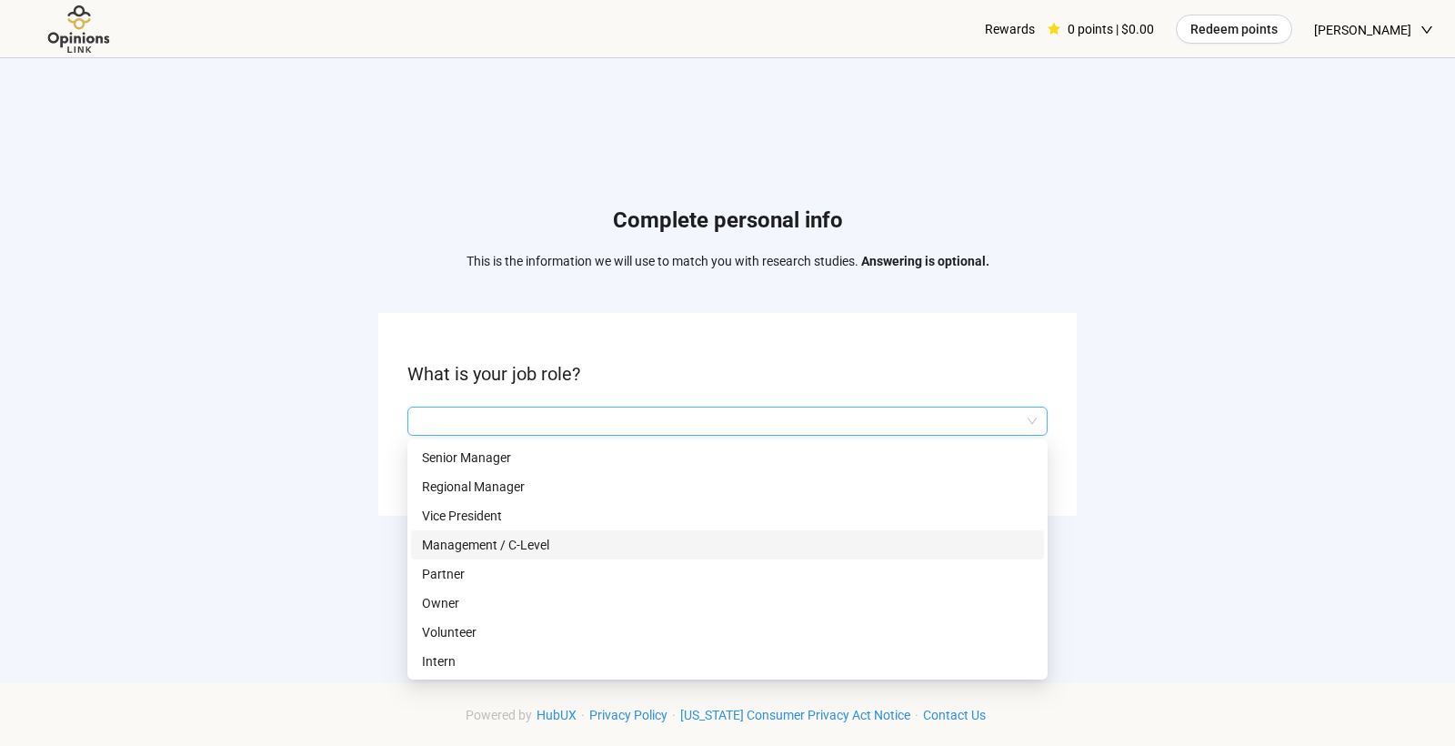
click at [694, 551] on p "Management / C-Level" at bounding box center [727, 545] width 611 height 20
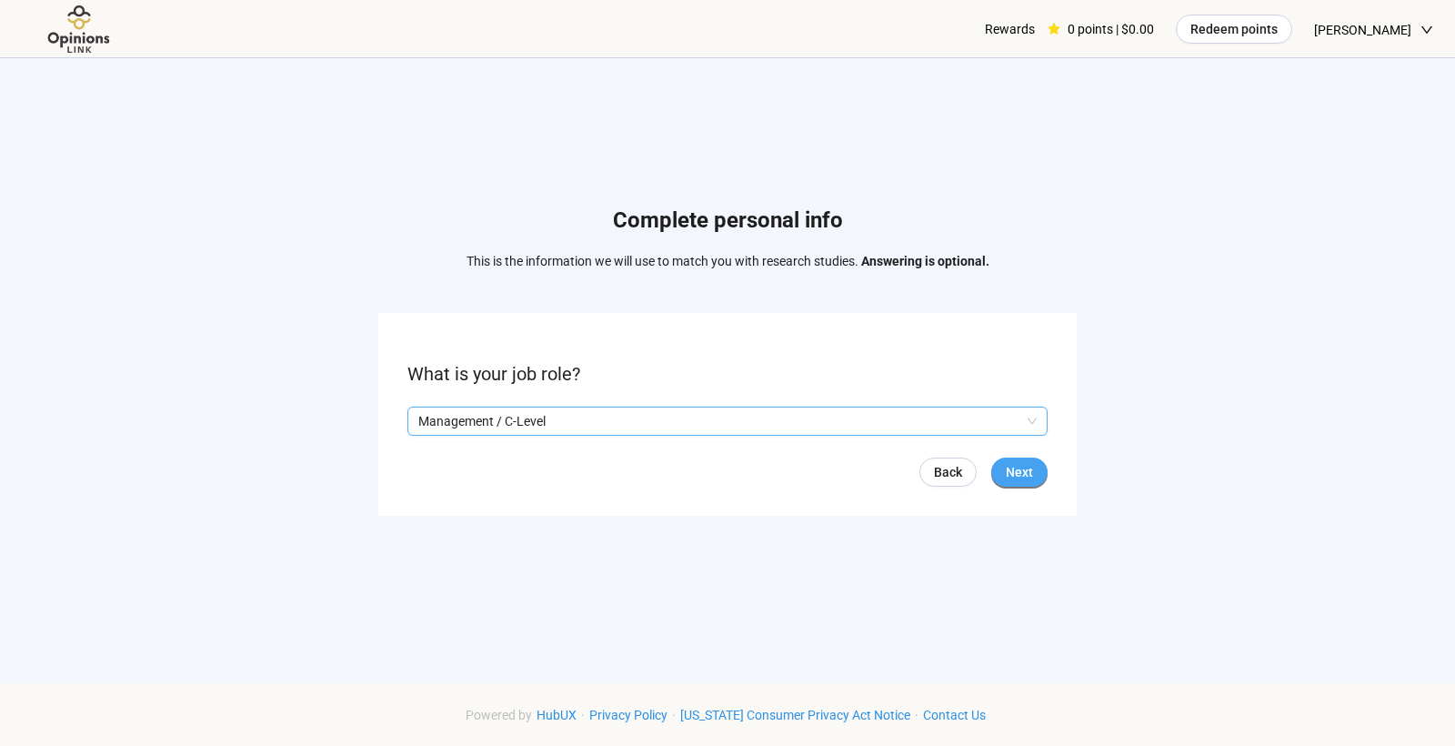
click at [1013, 475] on span "Next" at bounding box center [1019, 472] width 27 height 20
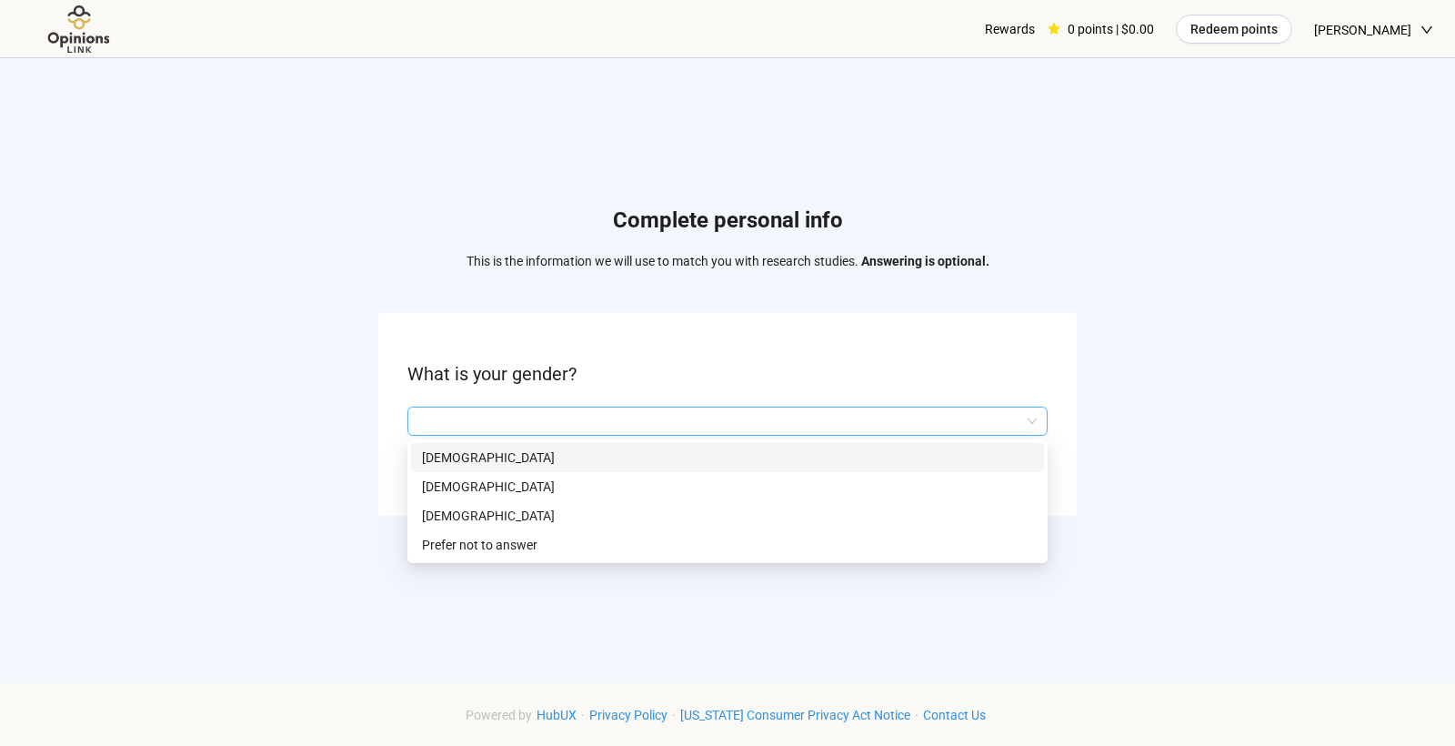
click at [984, 423] on input "search" at bounding box center [727, 420] width 618 height 27
click at [939, 481] on p "[DEMOGRAPHIC_DATA]" at bounding box center [727, 487] width 611 height 20
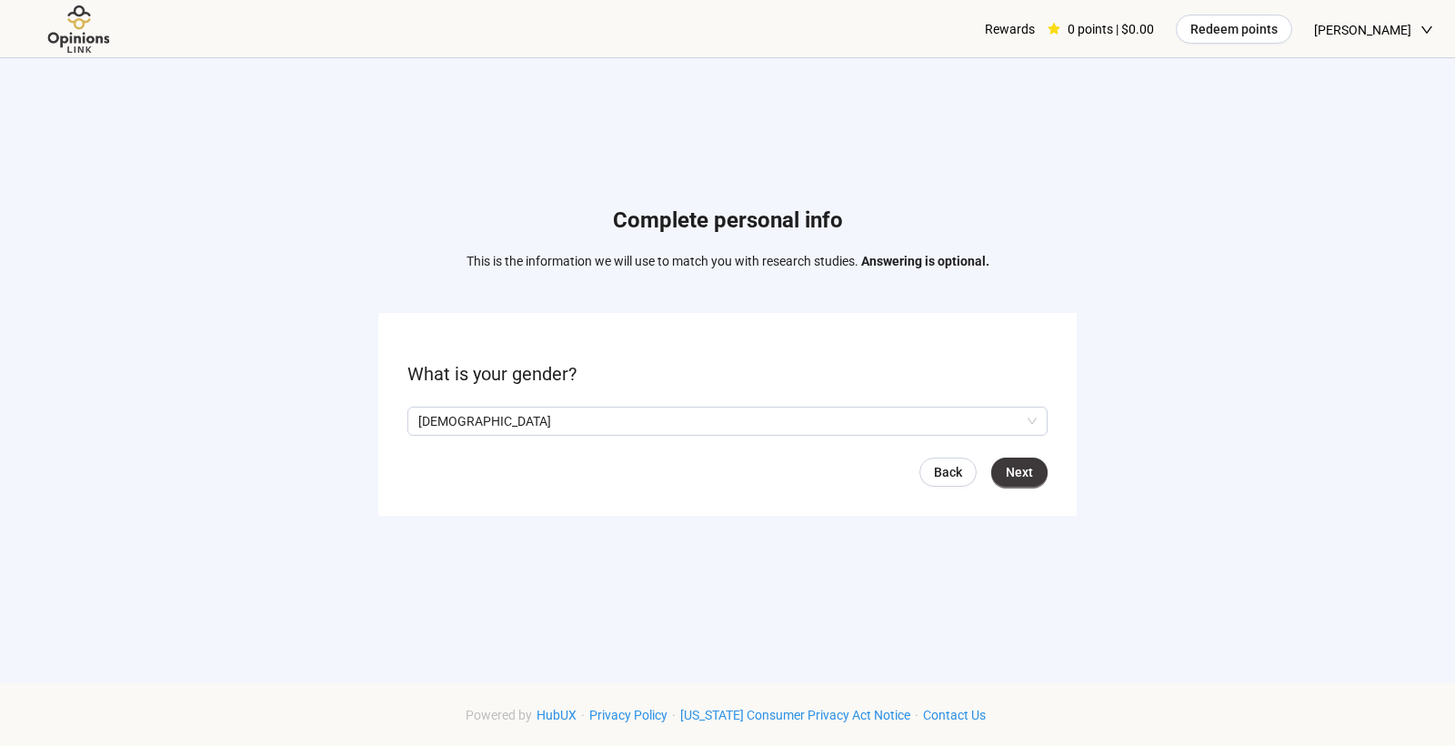
click at [1052, 471] on form "What is your gender? [DEMOGRAPHIC_DATA] Q2hhcmFjdGVyaXN0aWNBbnN3ZXJOb2RlOjdhNjc…" at bounding box center [727, 414] width 698 height 203
click at [1041, 471] on button "Next" at bounding box center [1019, 471] width 56 height 29
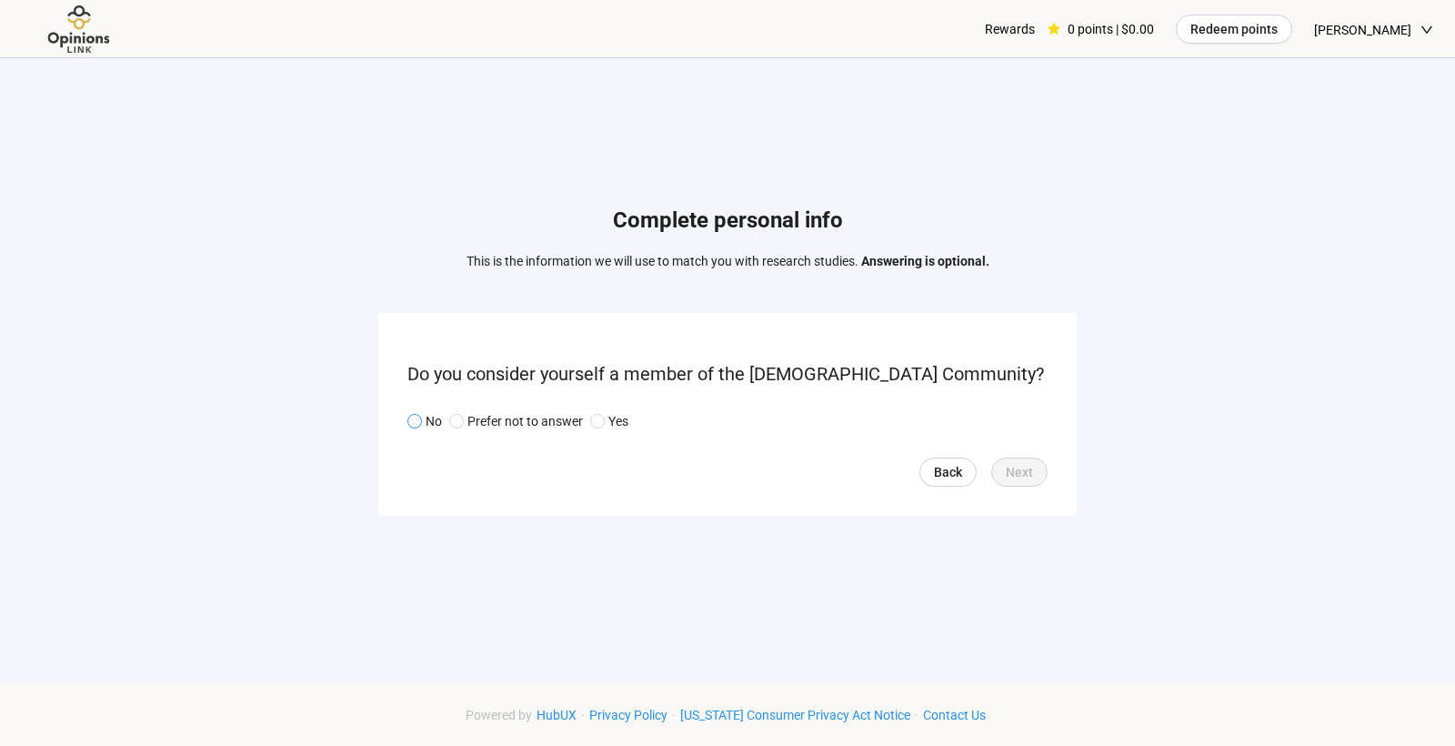
click at [426, 422] on p "No" at bounding box center [434, 421] width 16 height 20
click at [1035, 465] on button "Next" at bounding box center [1019, 471] width 56 height 29
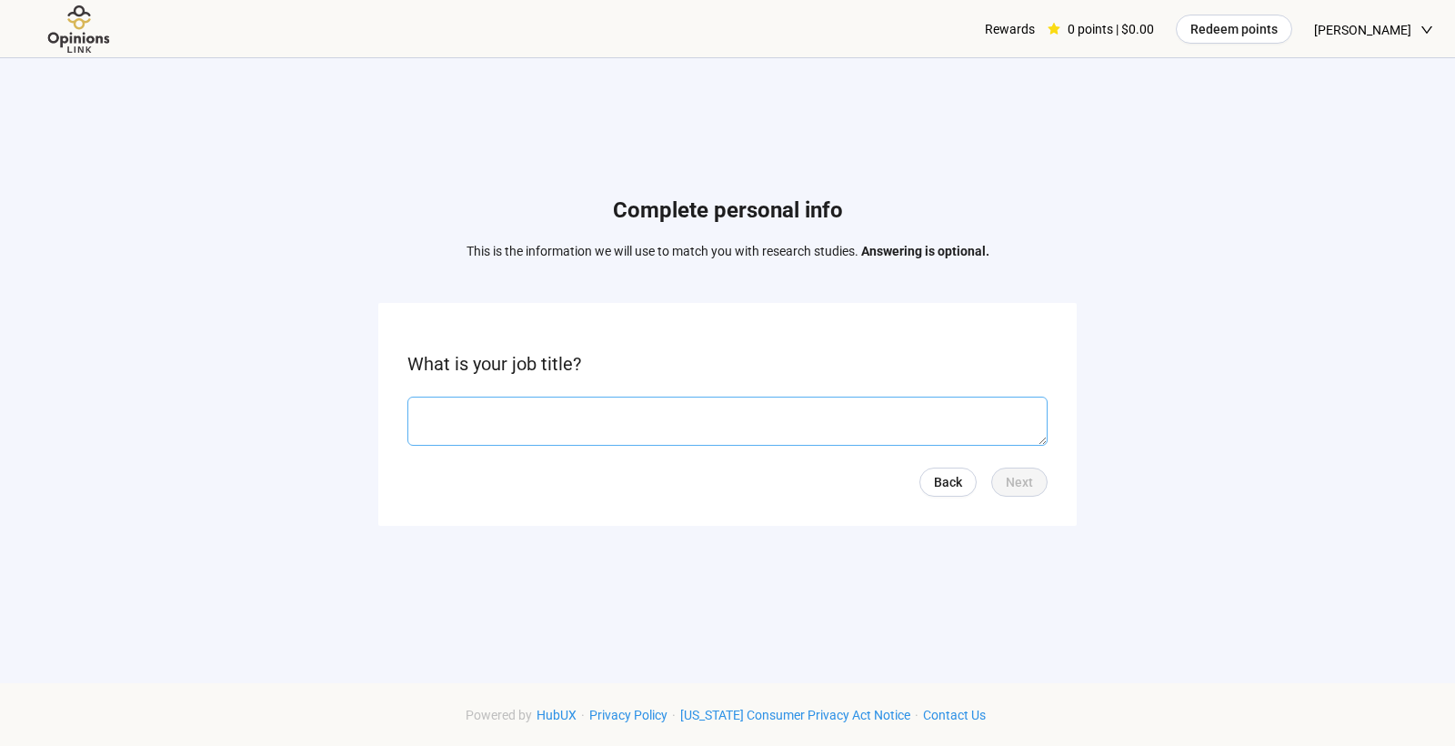
click at [952, 418] on textarea at bounding box center [727, 421] width 640 height 49
type textarea "**********"
click at [1040, 489] on button "Next" at bounding box center [1019, 481] width 56 height 29
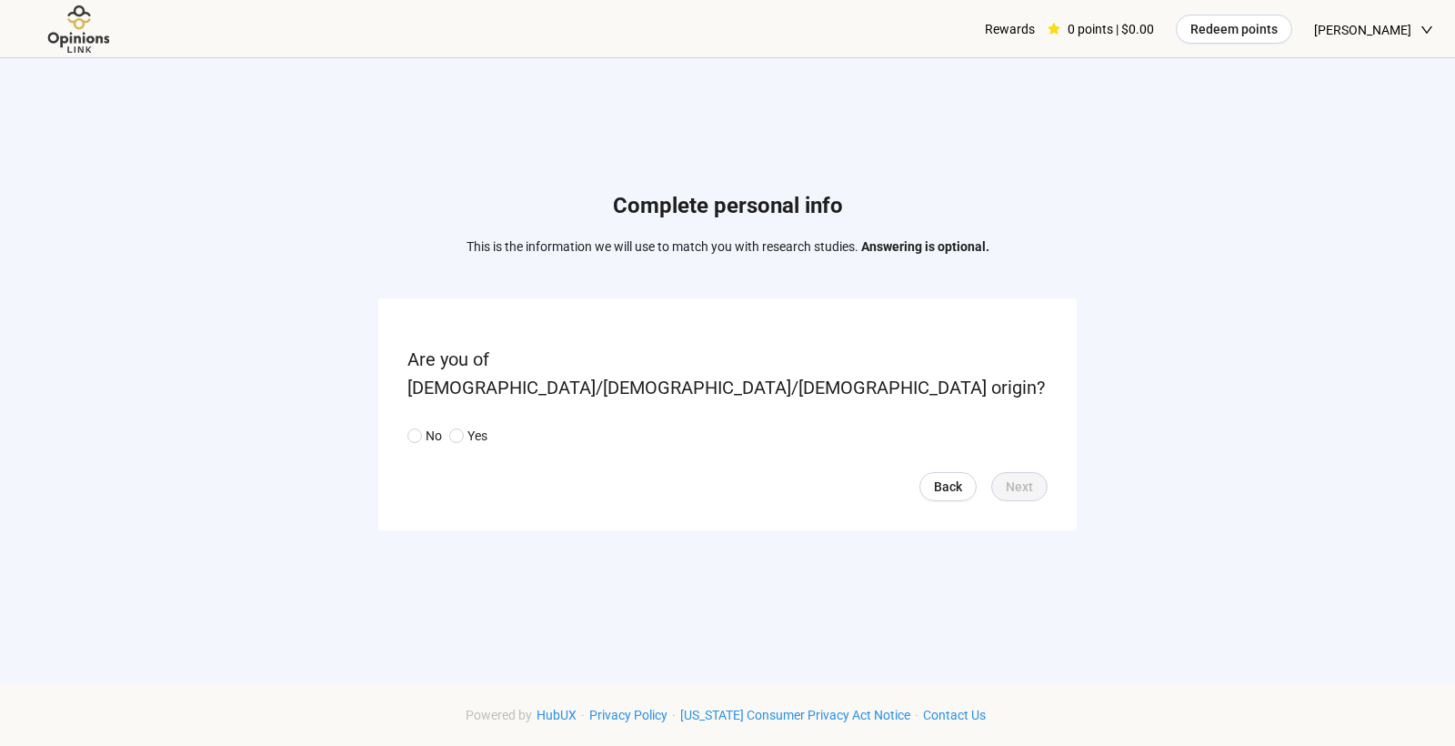
click at [391, 417] on form "Are you of [DEMOGRAPHIC_DATA]/[DEMOGRAPHIC_DATA]/[DEMOGRAPHIC_DATA] origin? No …" at bounding box center [727, 414] width 698 height 232
click at [406, 421] on form "Are you of [DEMOGRAPHIC_DATA]/[DEMOGRAPHIC_DATA]/[DEMOGRAPHIC_DATA] origin? No …" at bounding box center [727, 414] width 698 height 232
click at [1023, 480] on button "Next" at bounding box center [1019, 486] width 56 height 29
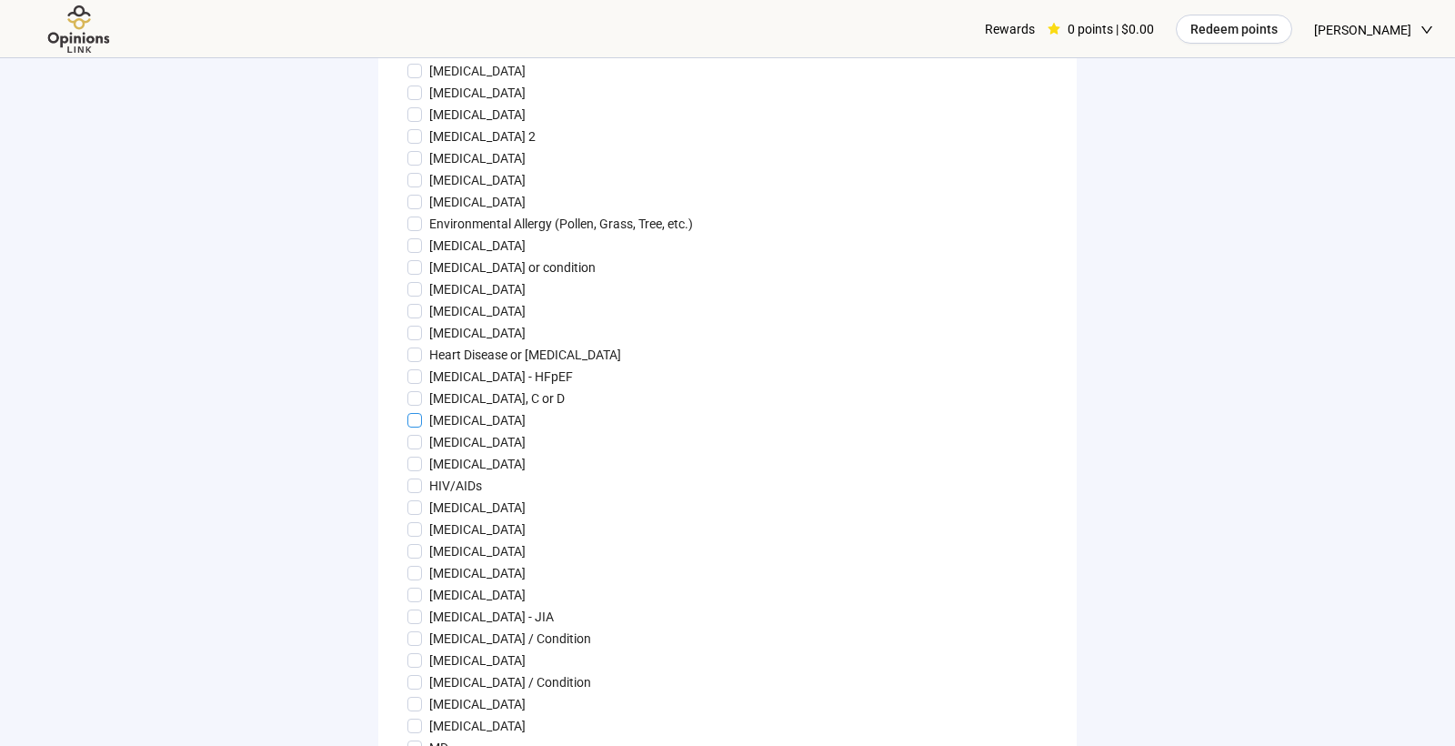
scroll to position [856, 0]
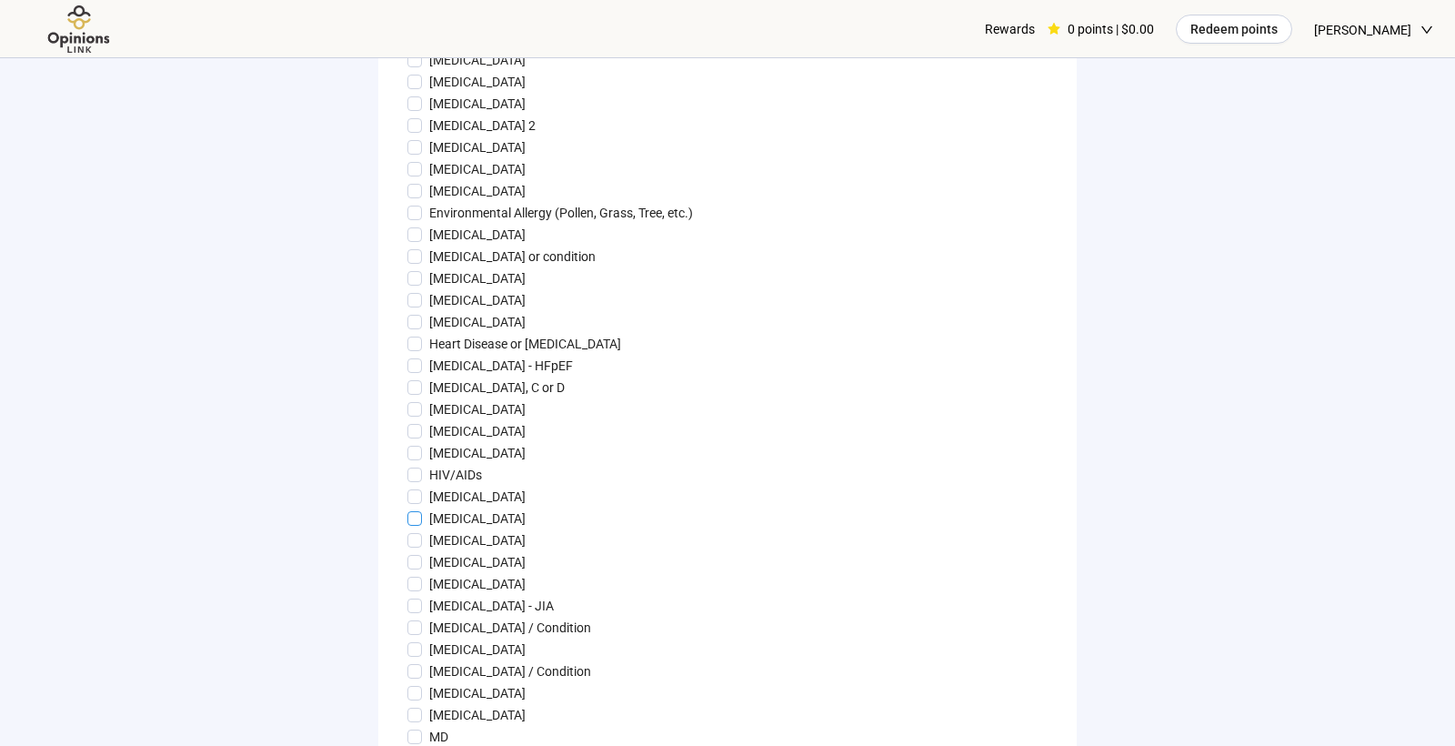
click at [508, 528] on p "[MEDICAL_DATA]" at bounding box center [477, 518] width 96 height 20
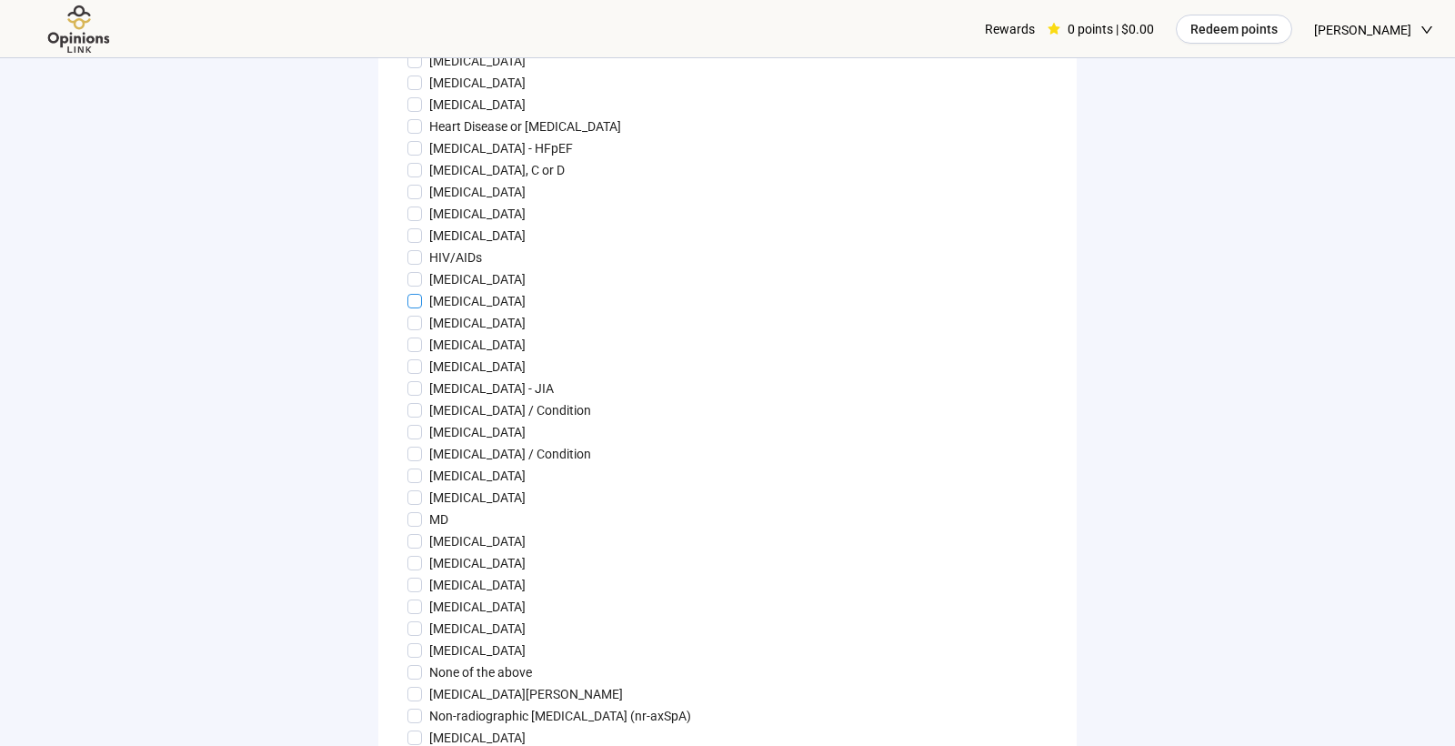
scroll to position [1118, 0]
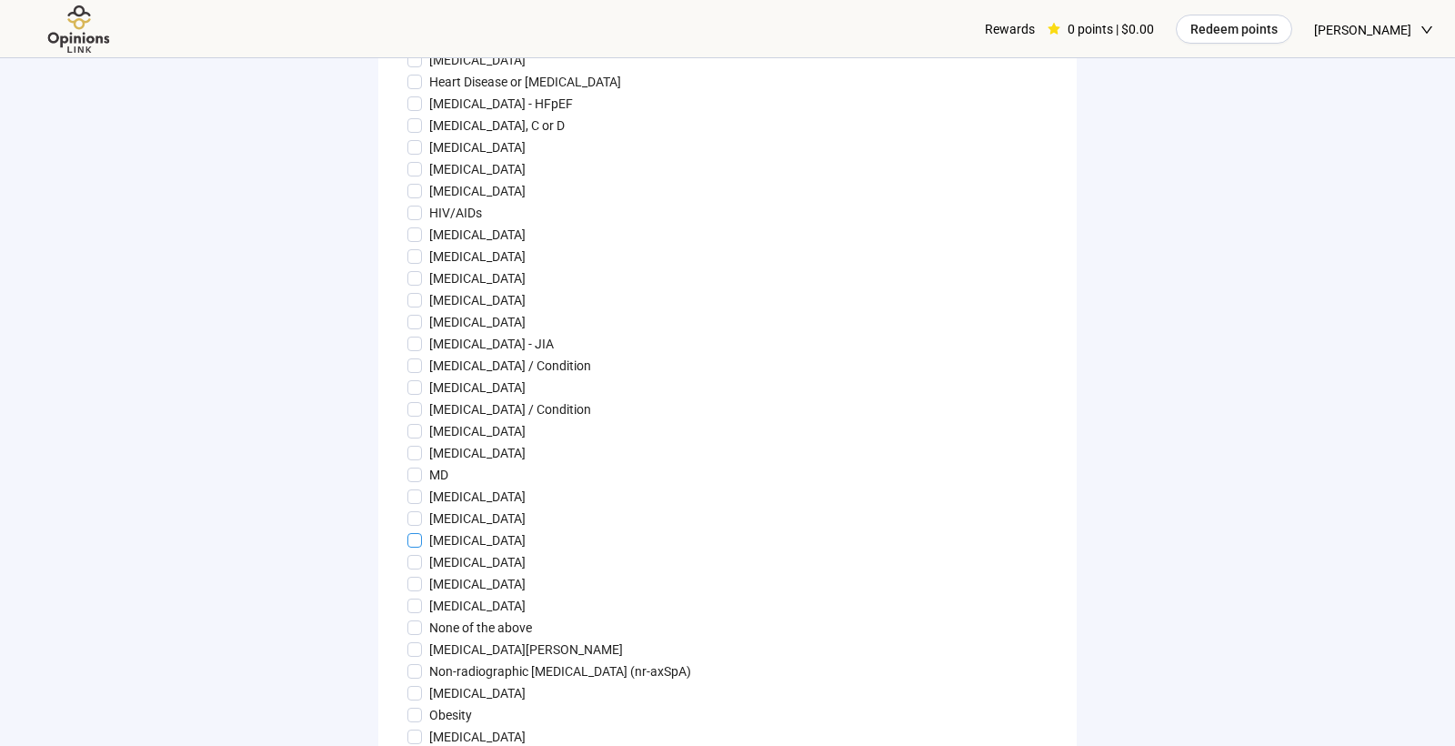
click at [477, 550] on p "[MEDICAL_DATA]" at bounding box center [477, 540] width 96 height 20
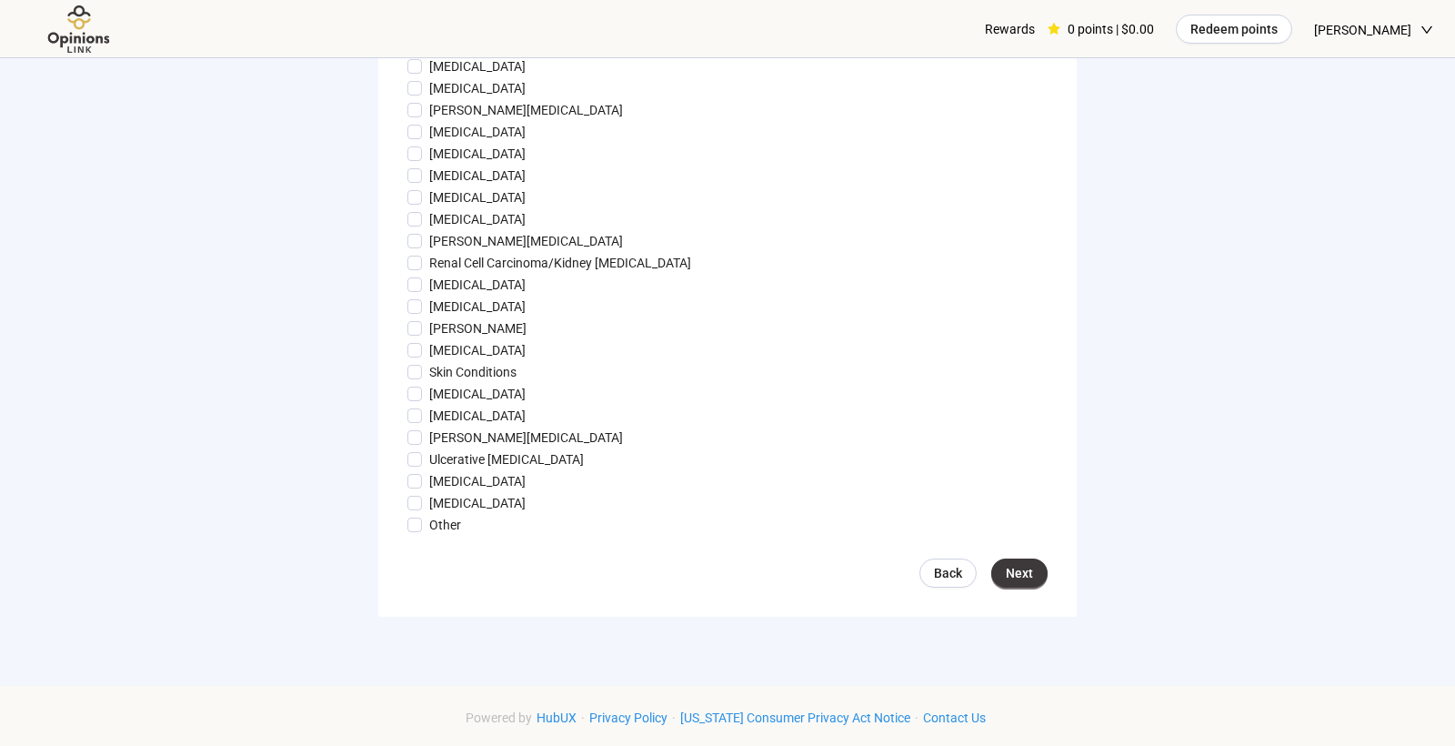
scroll to position [1812, 0]
click at [1012, 581] on span "Next" at bounding box center [1019, 571] width 27 height 20
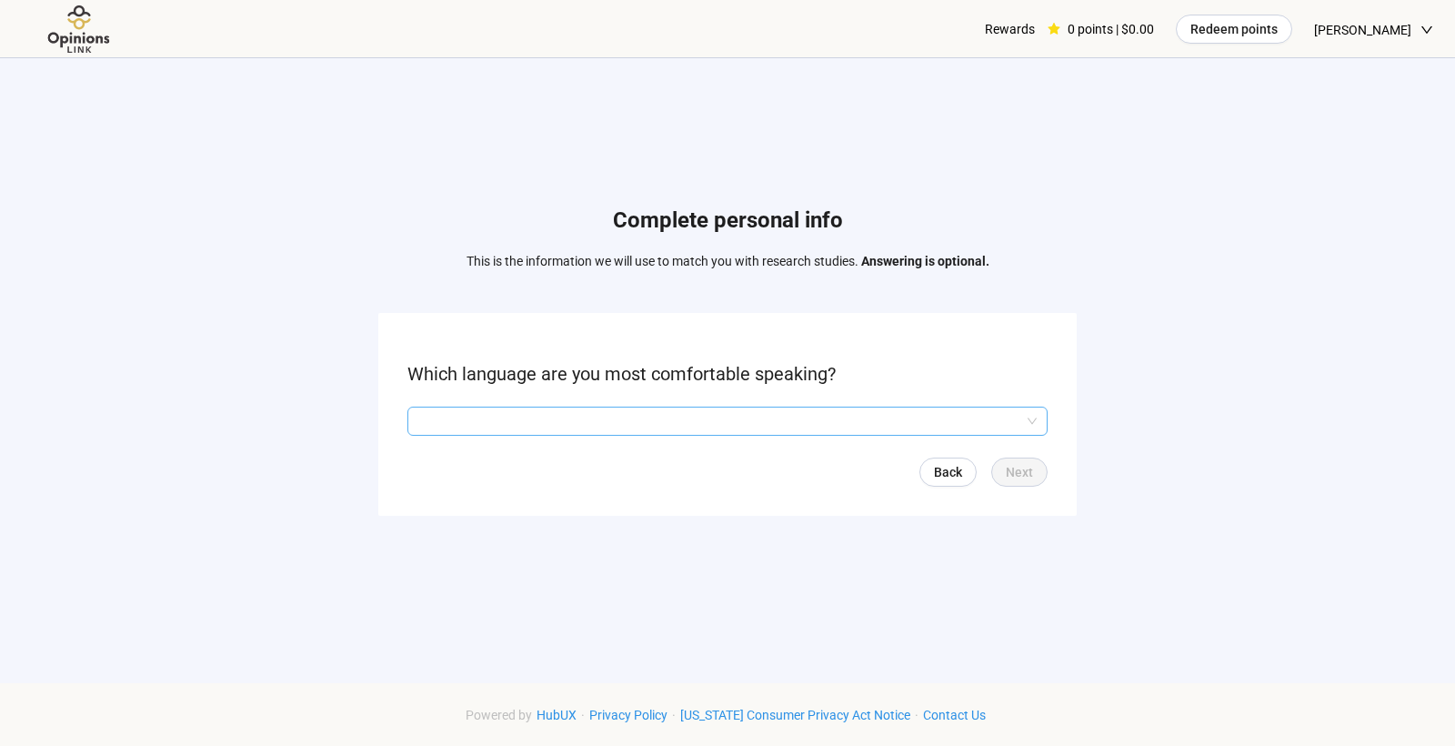
click at [884, 423] on input "search" at bounding box center [727, 420] width 618 height 27
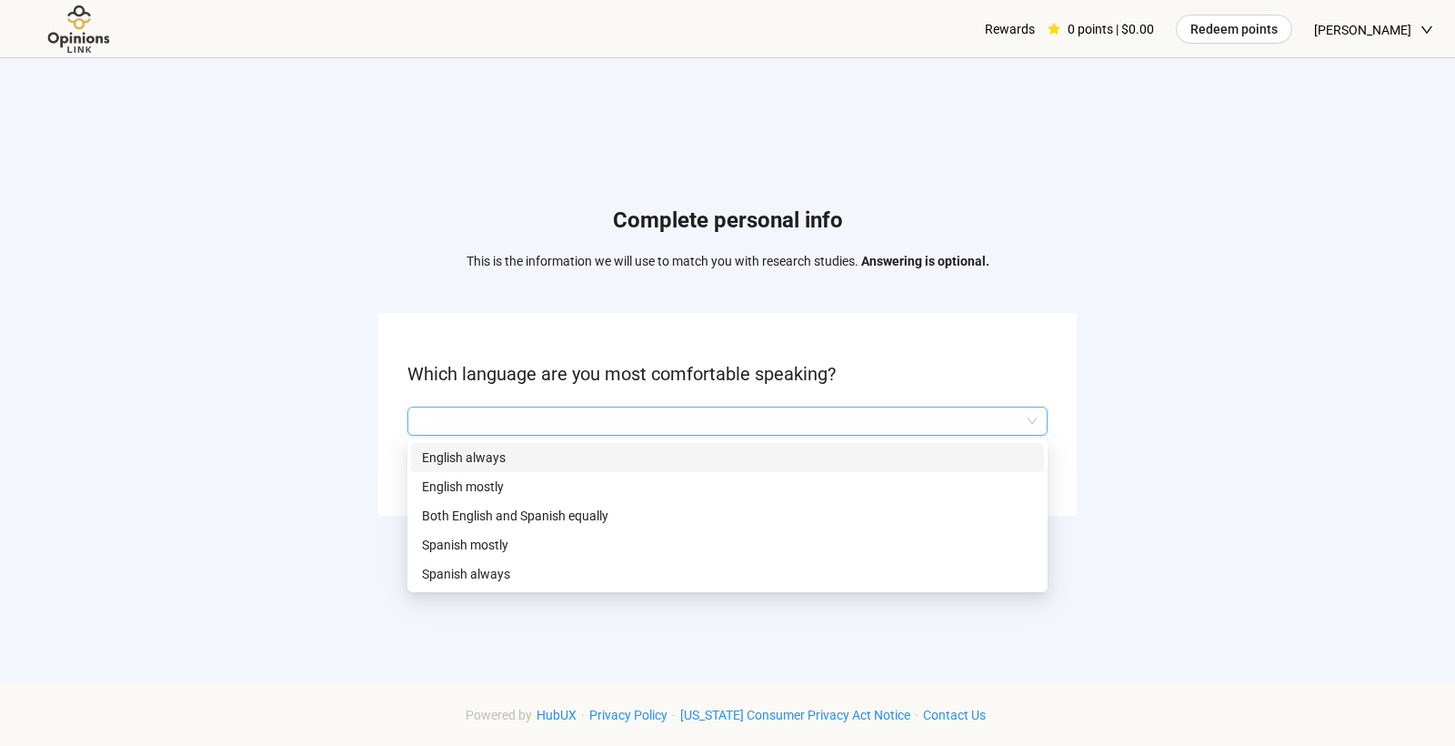
click at [868, 457] on p "English always" at bounding box center [727, 457] width 611 height 20
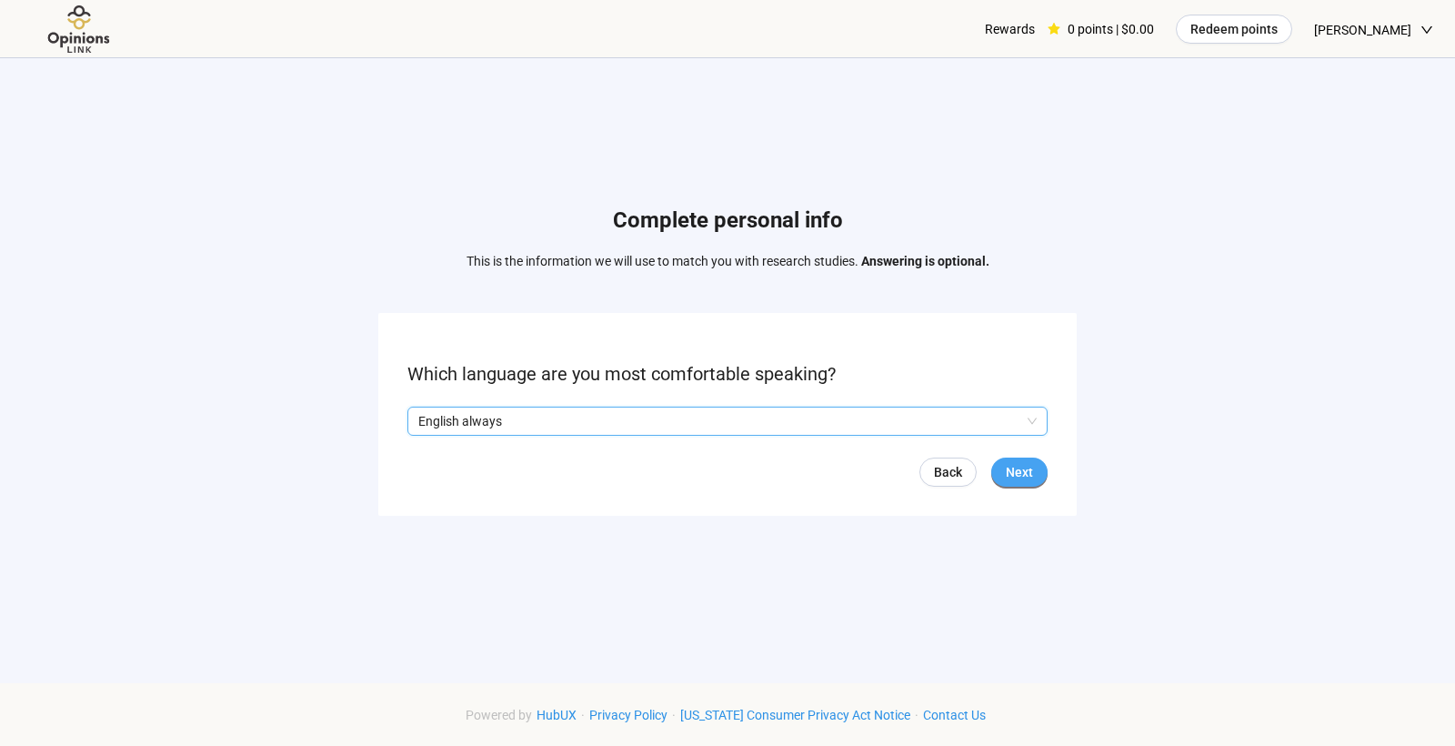
click at [1023, 474] on span "Next" at bounding box center [1019, 472] width 27 height 20
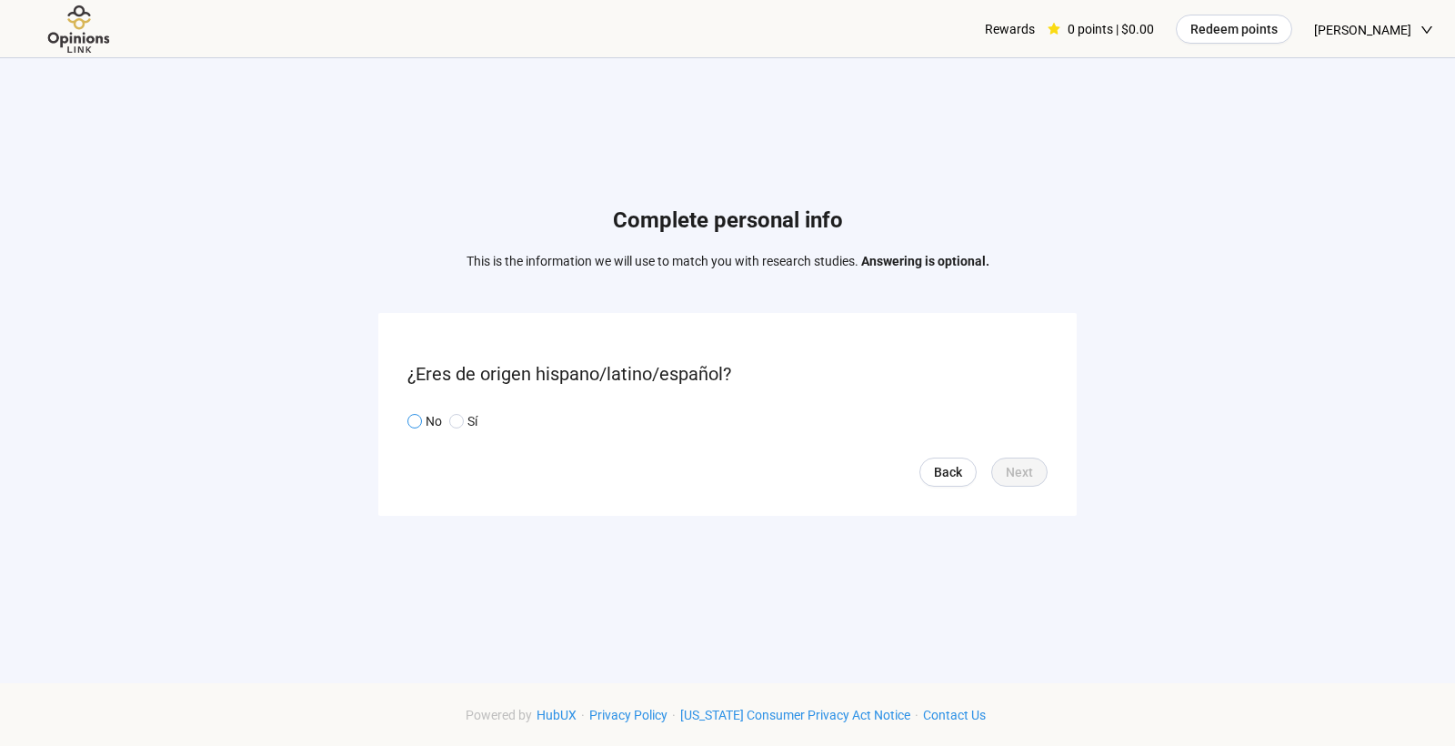
click at [422, 416] on span "No" at bounding box center [432, 421] width 20 height 20
click at [1030, 466] on span "Next" at bounding box center [1019, 472] width 27 height 20
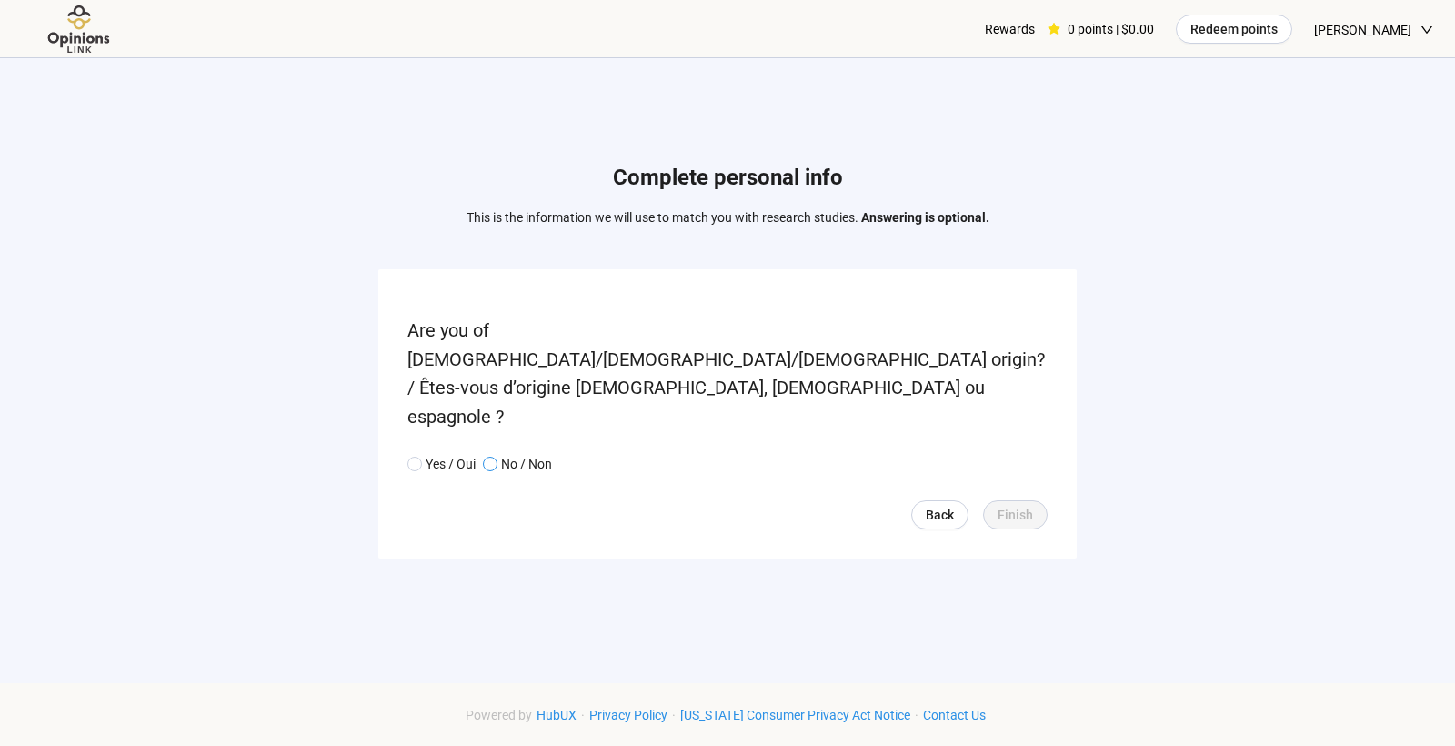
click at [501, 454] on span "No / Non" at bounding box center [524, 464] width 55 height 20
click at [1021, 505] on span "Finish" at bounding box center [1015, 515] width 35 height 20
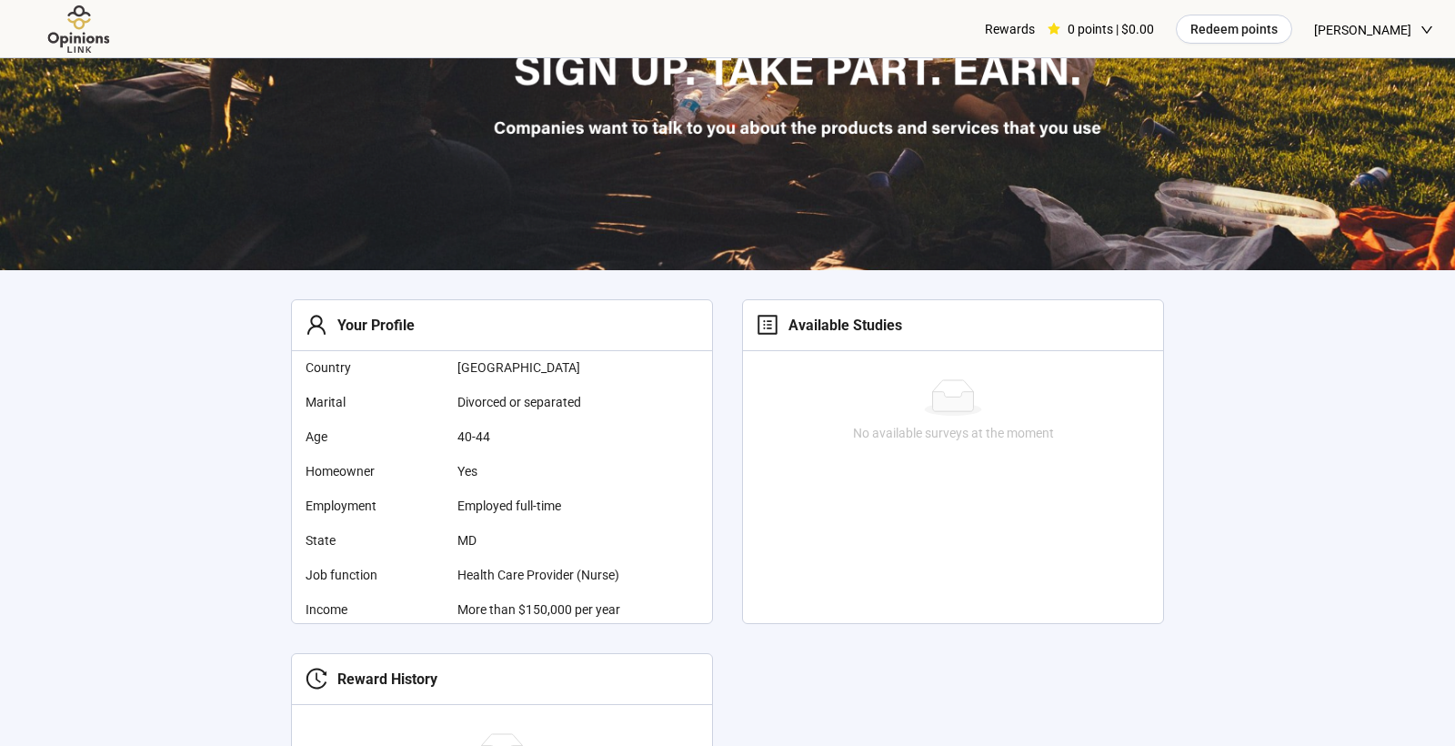
scroll to position [98, 0]
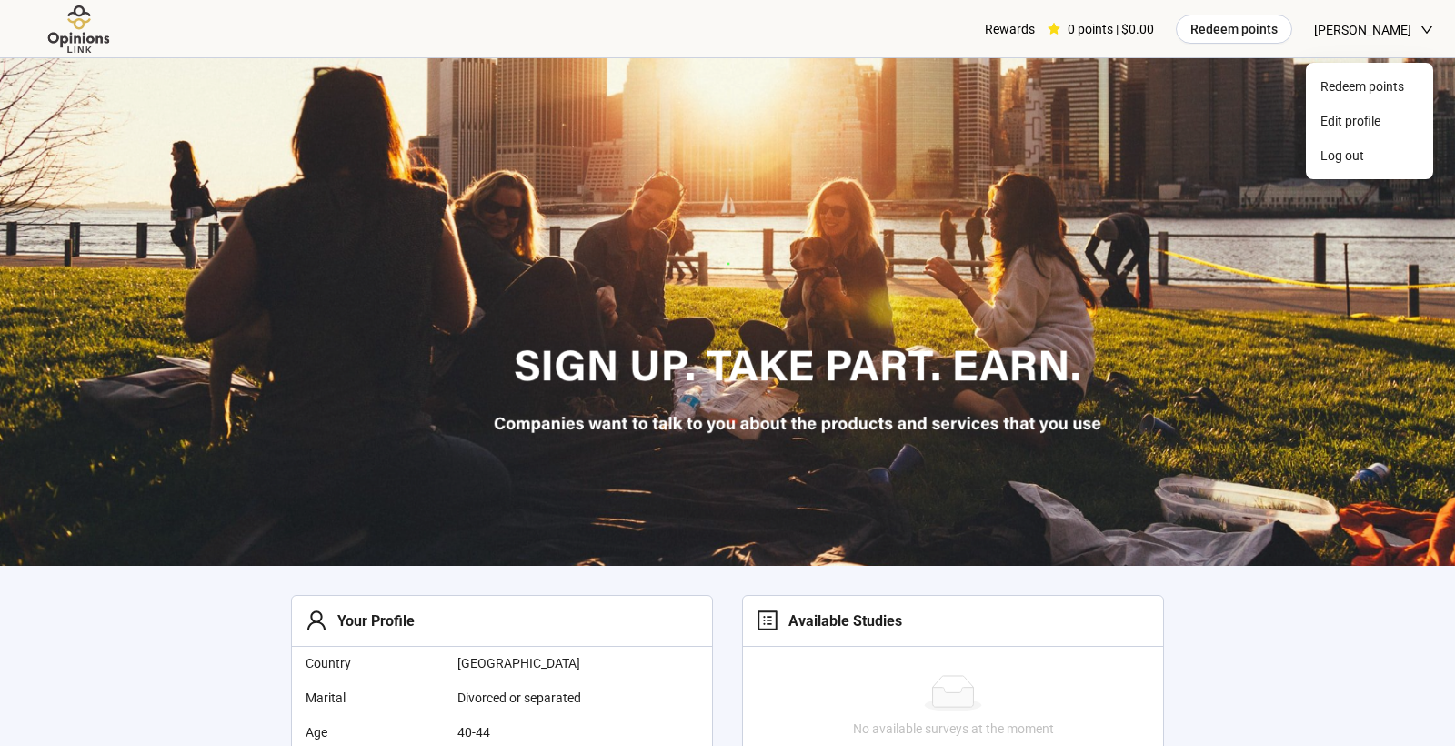
click at [1368, 24] on span "[PERSON_NAME]" at bounding box center [1362, 30] width 97 height 58
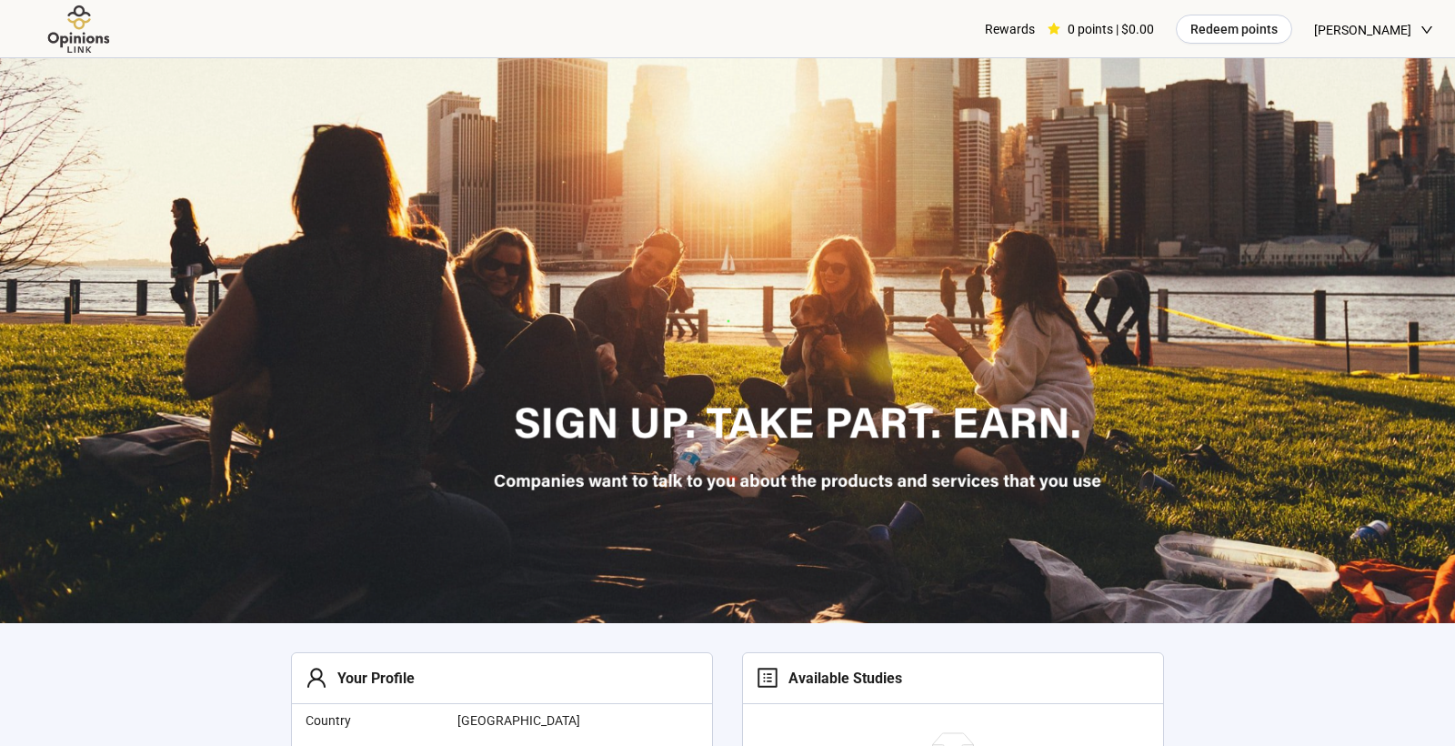
scroll to position [0, 0]
